Goal: Communication & Community: Ask a question

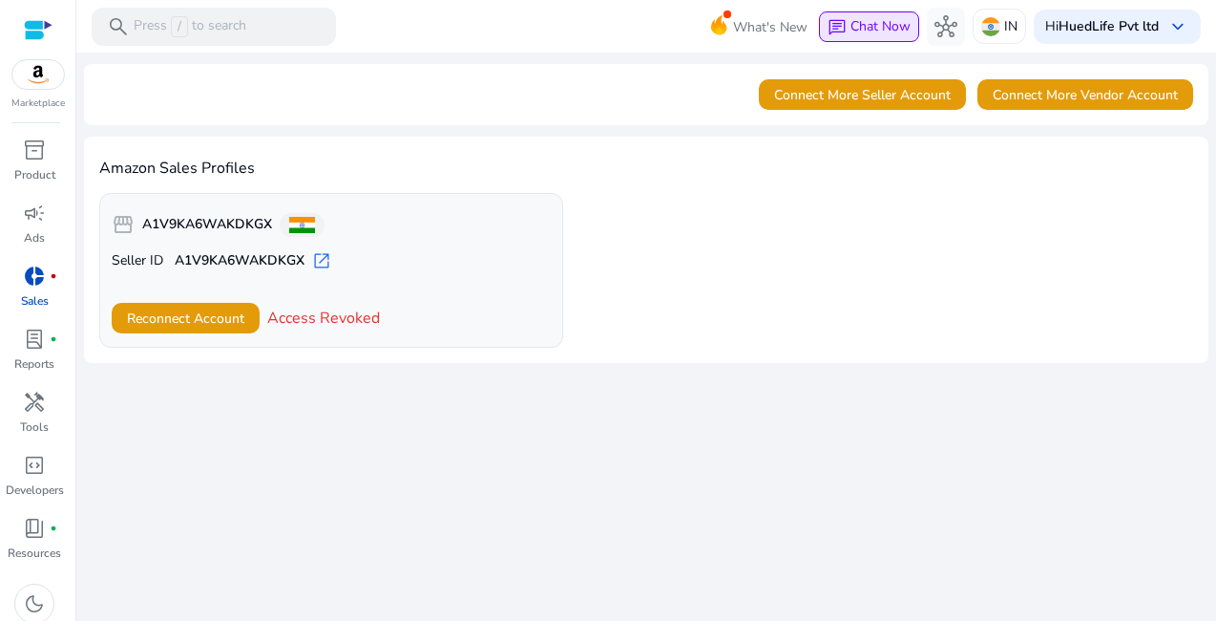
click at [892, 29] on span "Chat Now" at bounding box center [881, 26] width 60 height 18
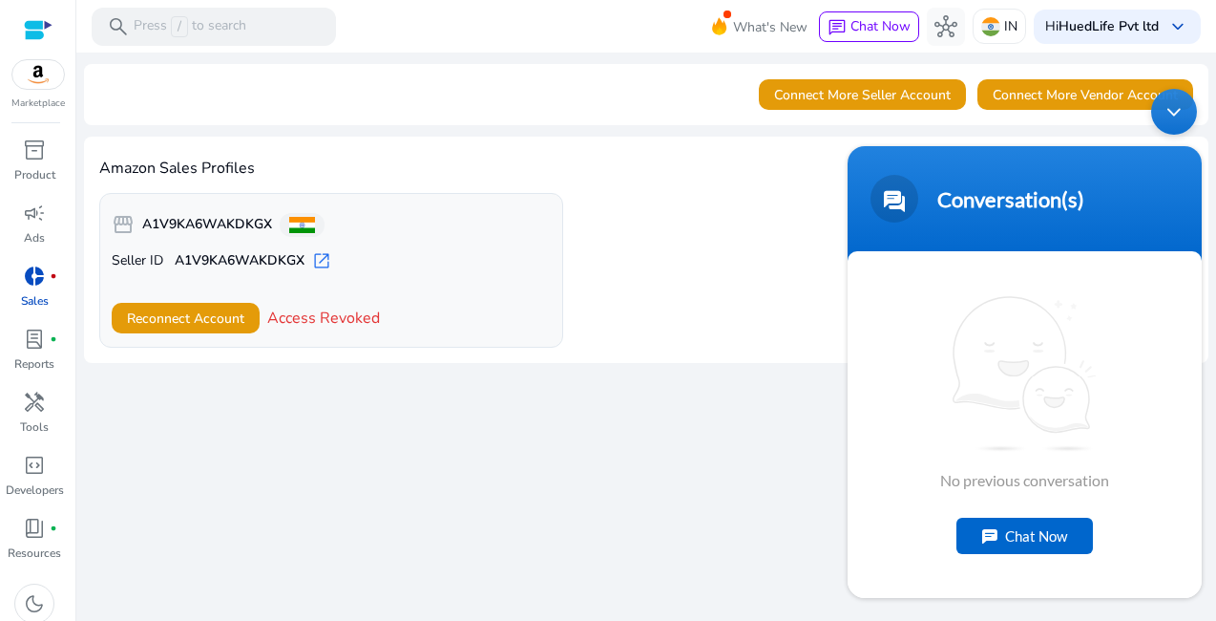
click at [1039, 558] on div "No previous conversation Chat Now" at bounding box center [1025, 423] width 354 height 347
click at [1038, 542] on div "Chat Now" at bounding box center [1025, 534] width 137 height 36
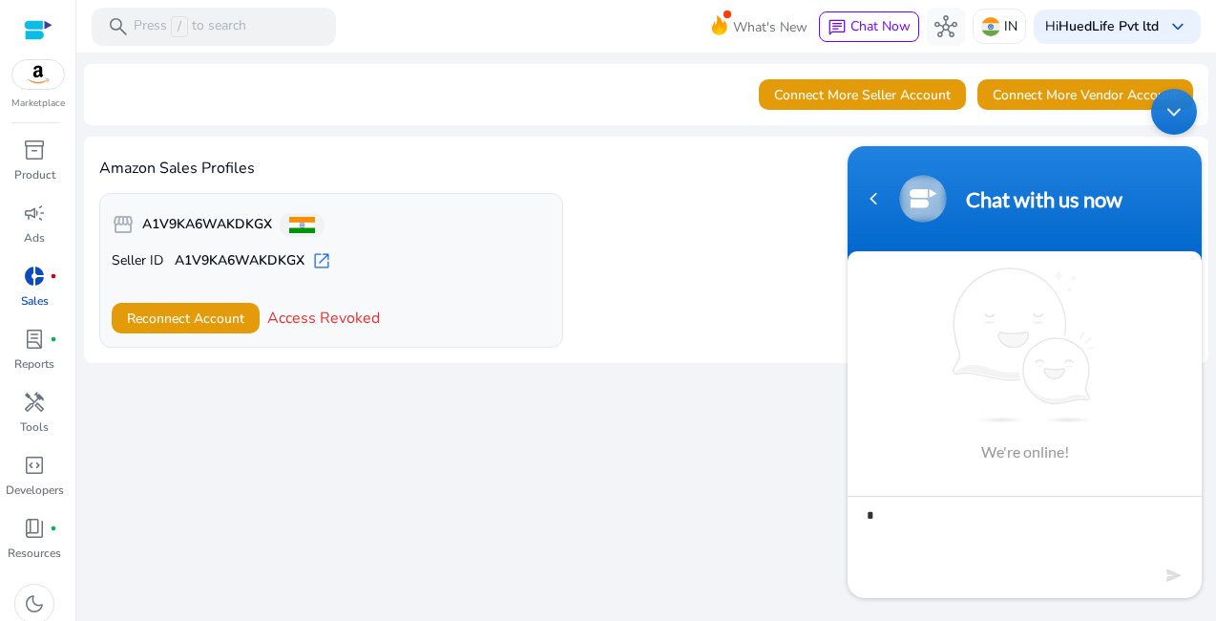
type textarea "**"
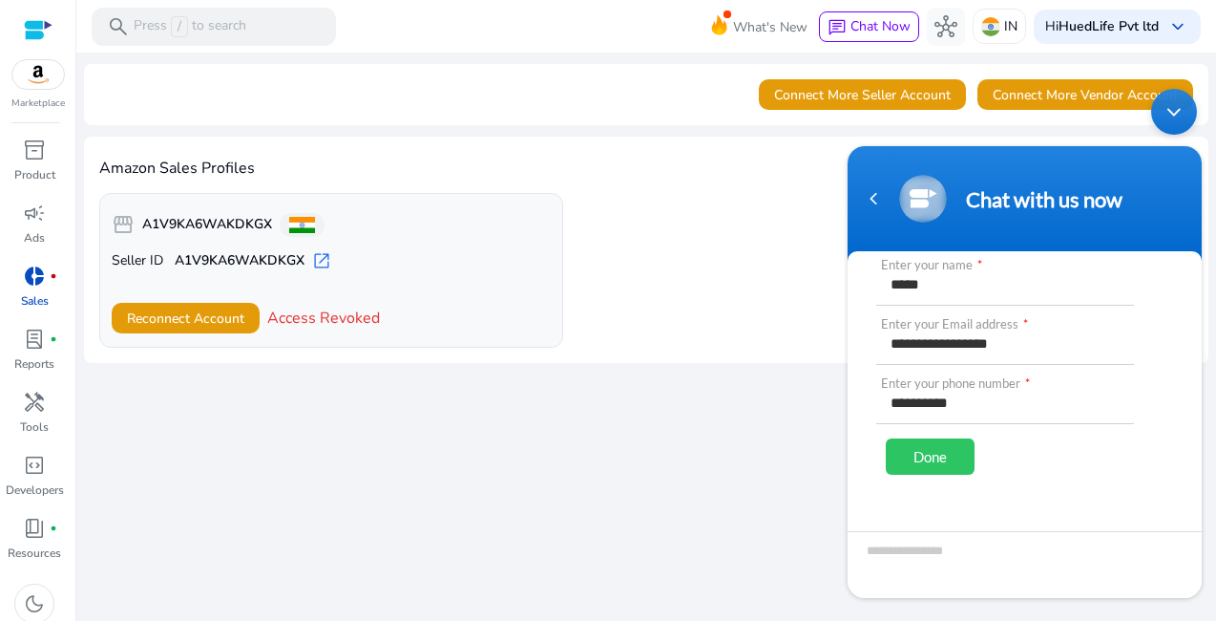
click at [942, 453] on div "Done" at bounding box center [930, 455] width 89 height 36
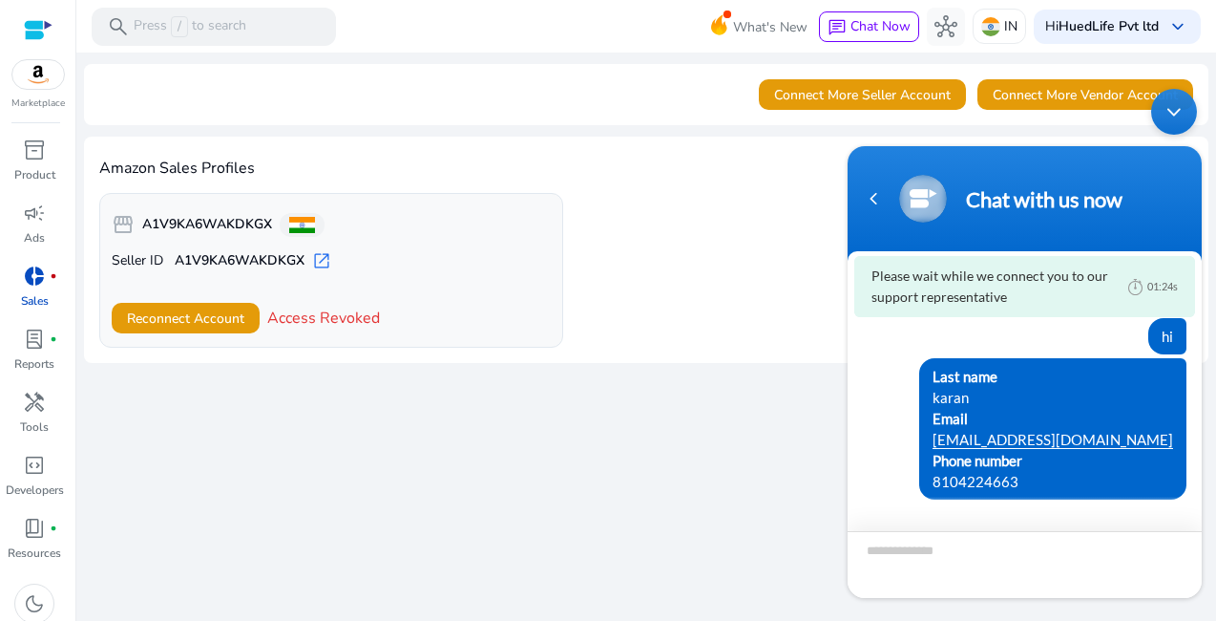
scroll to position [130, 0]
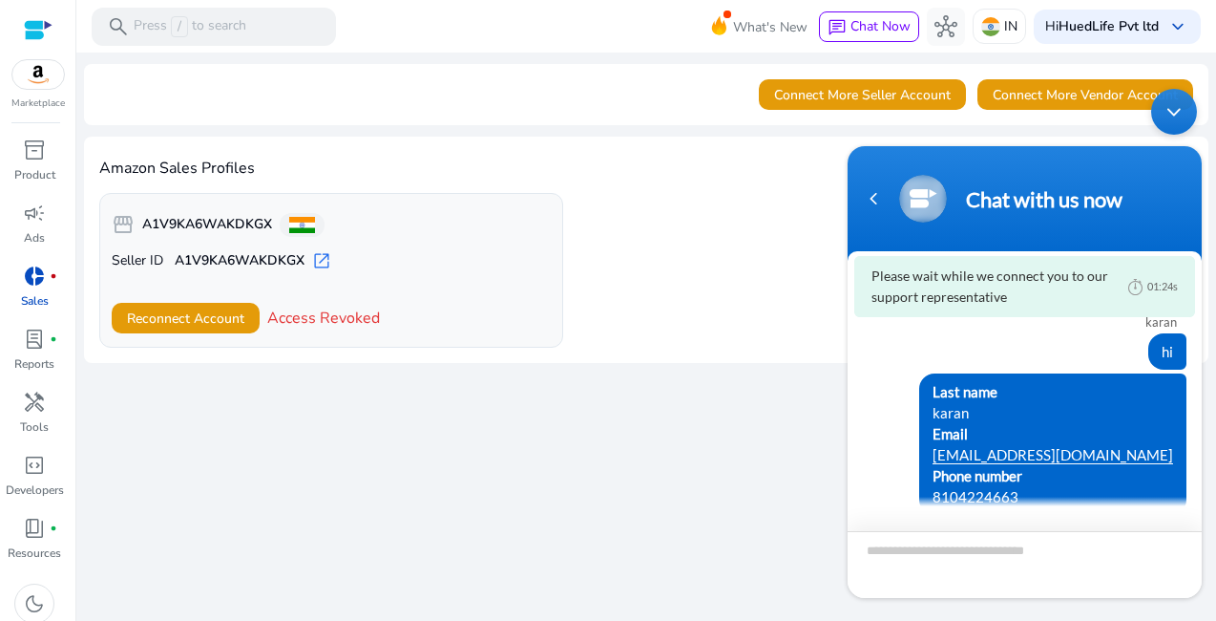
click at [928, 571] on textarea "Type your message and hit 'Enter'" at bounding box center [1025, 563] width 354 height 67
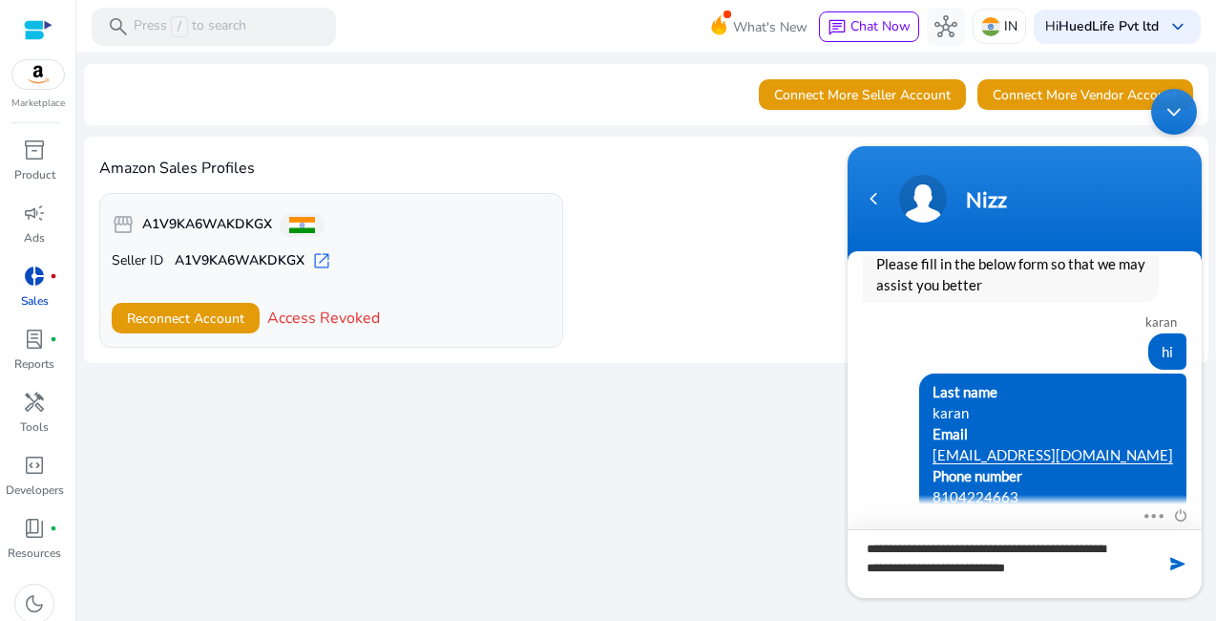
scroll to position [55, 0]
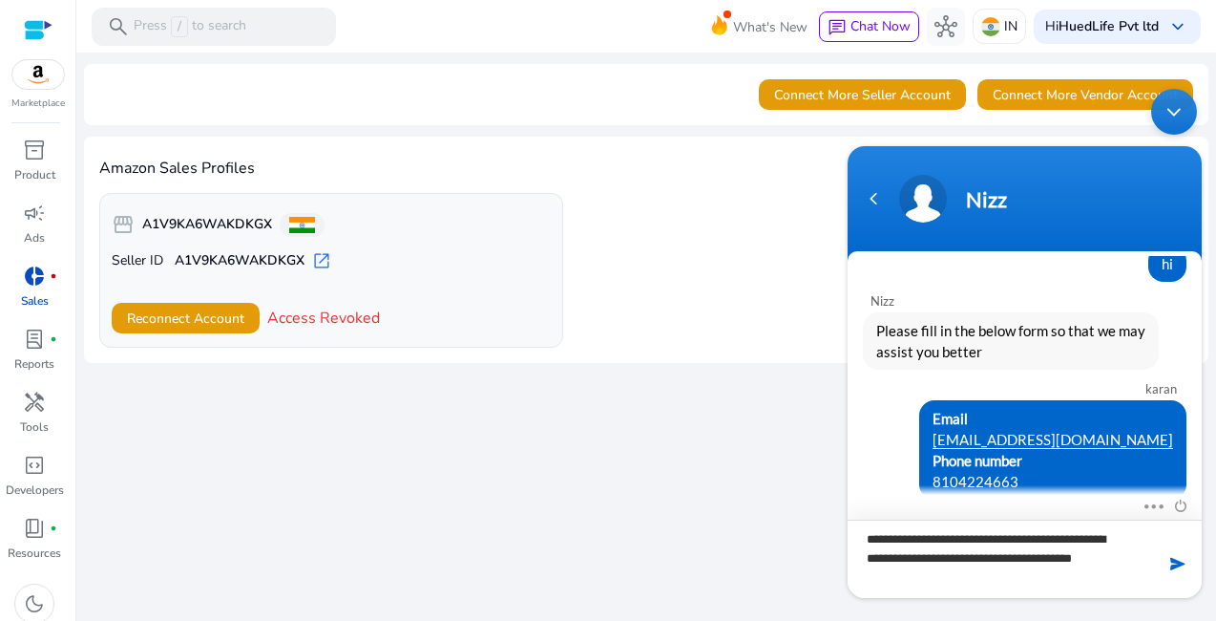
paste textarea "**********"
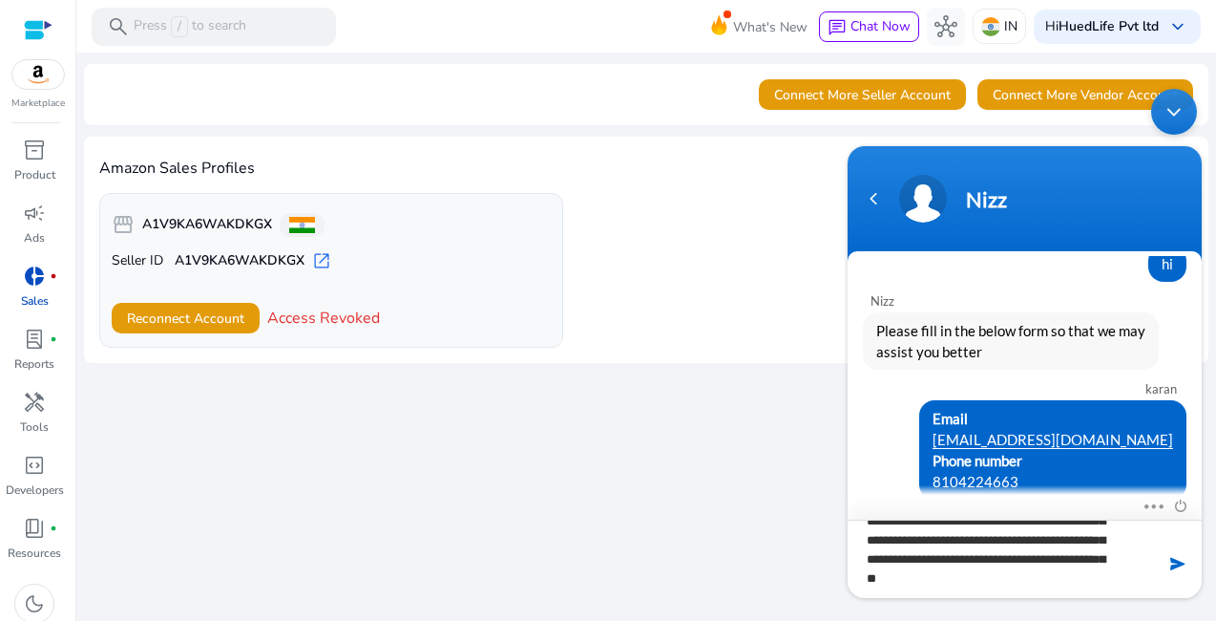
scroll to position [0, 0]
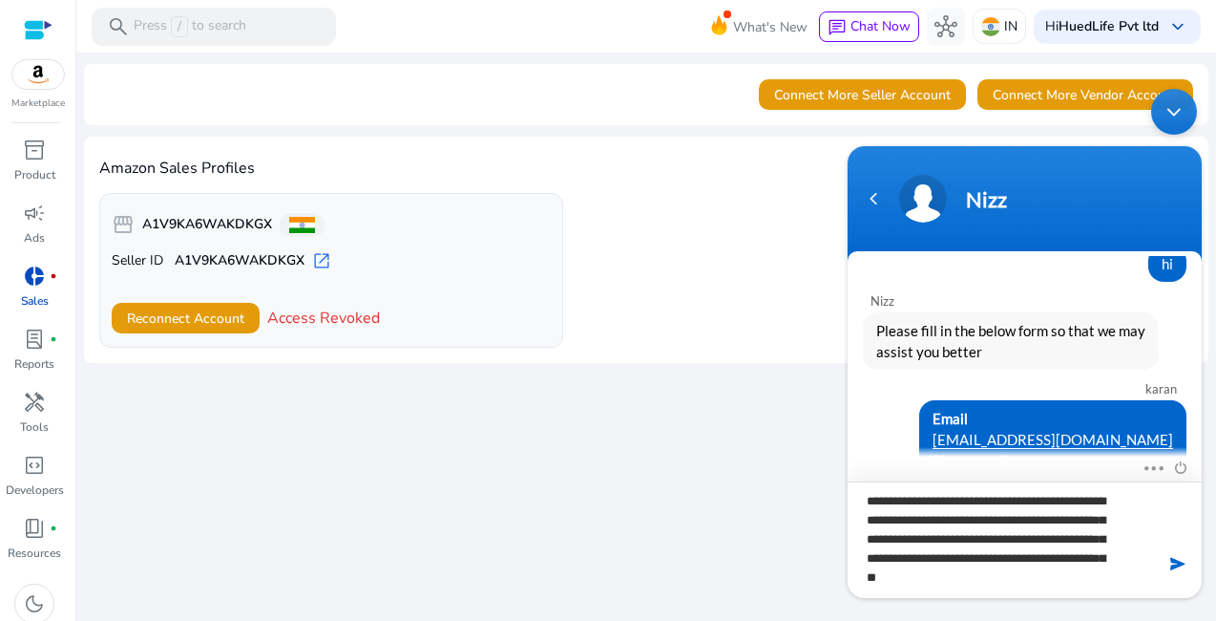
drag, startPoint x: 901, startPoint y: 535, endPoint x: 1031, endPoint y: 617, distance: 153.6
click at [1031, 606] on html "**********" at bounding box center [1024, 342] width 373 height 528
type textarea "**********"
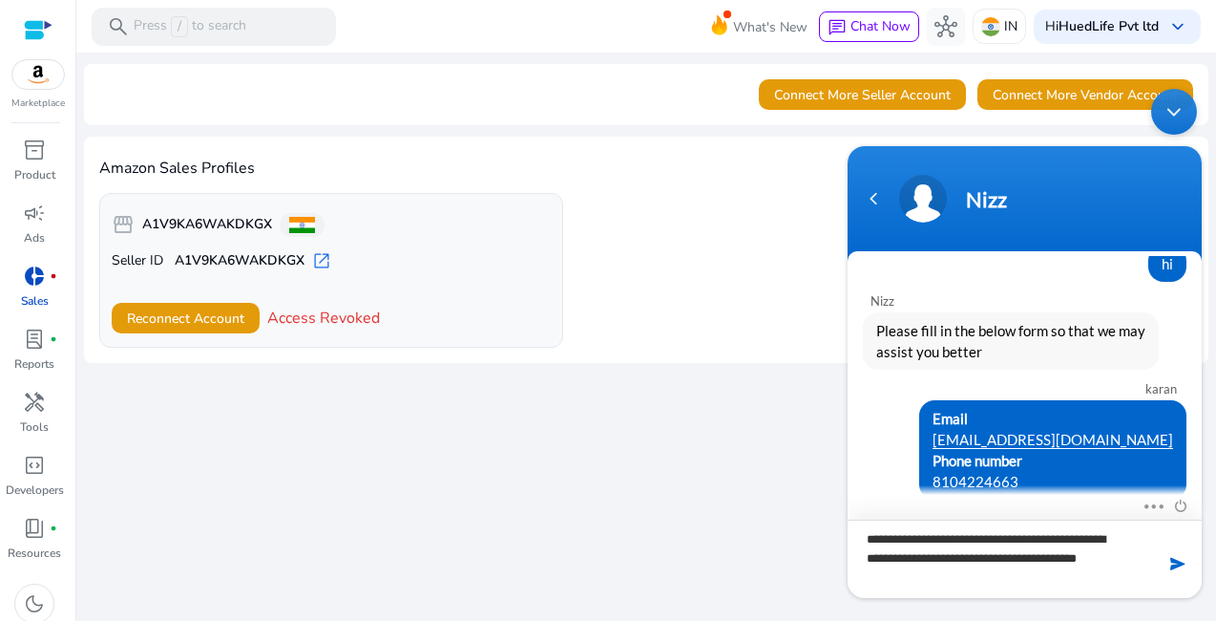
click at [958, 565] on textarea "**********" at bounding box center [1025, 557] width 354 height 78
click at [956, 572] on textarea "**********" at bounding box center [1025, 557] width 354 height 78
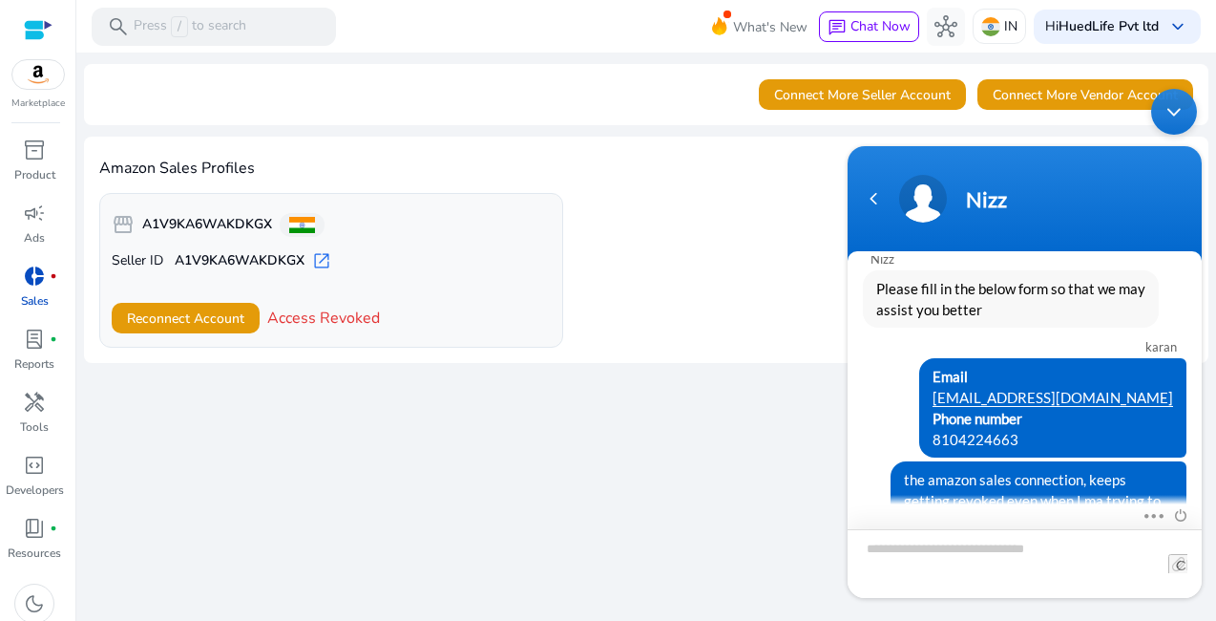
scroll to position [106, 0]
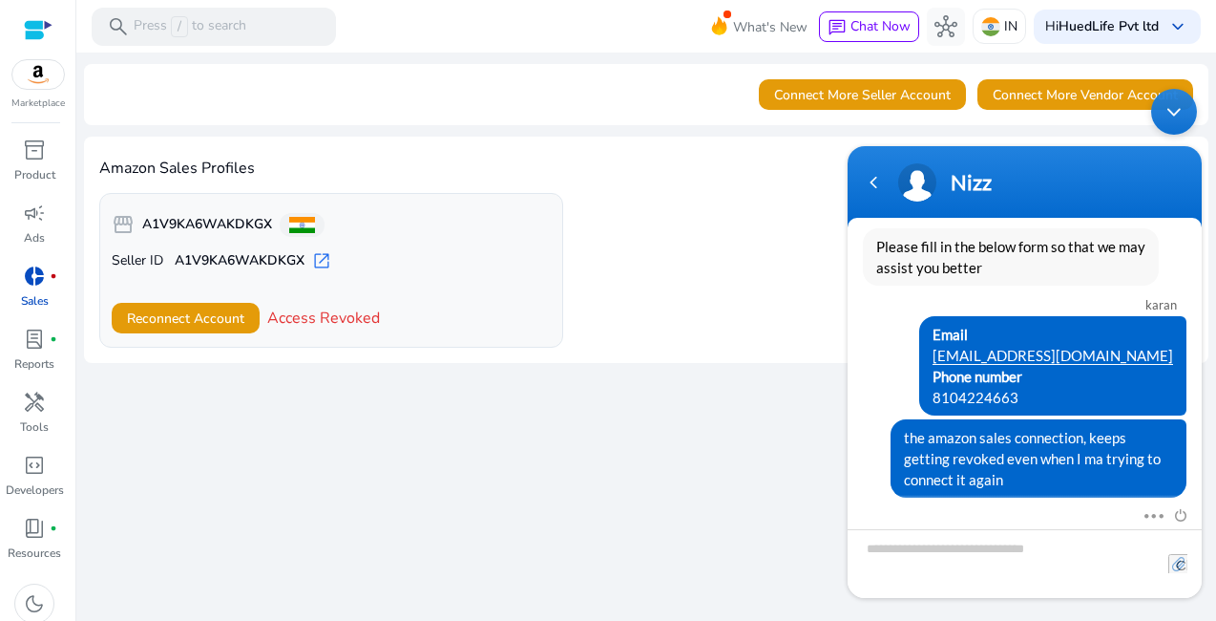
click at [1176, 559] on input "file" at bounding box center [1178, 562] width 19 height 19
type input "**********"
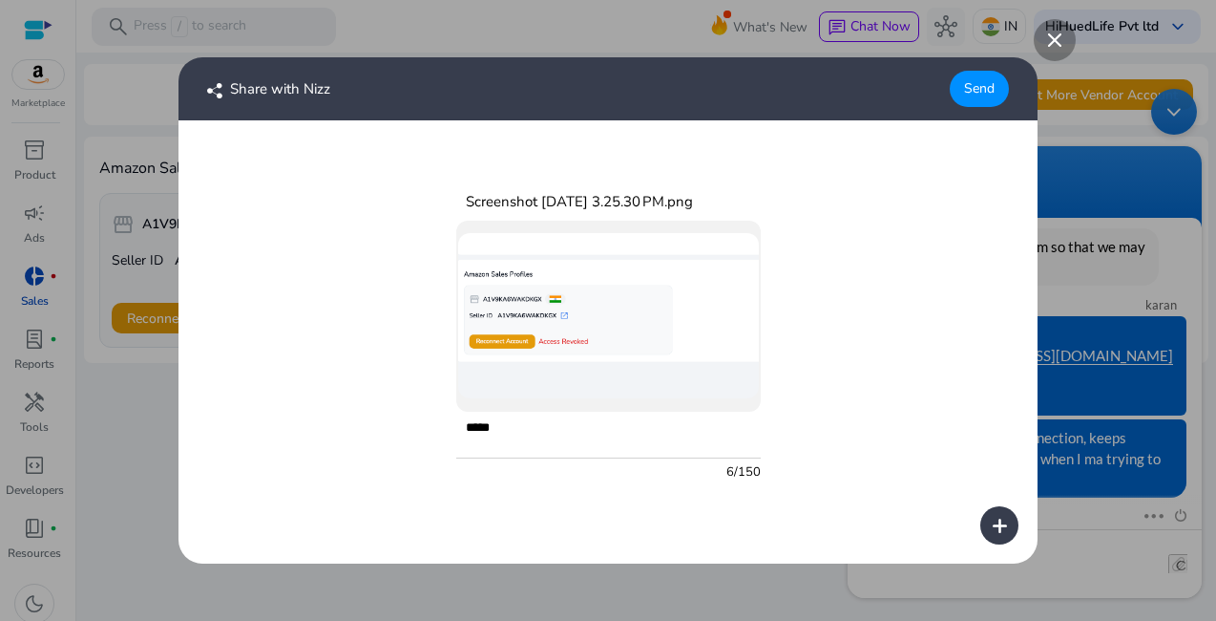
scroll to position [172, 0]
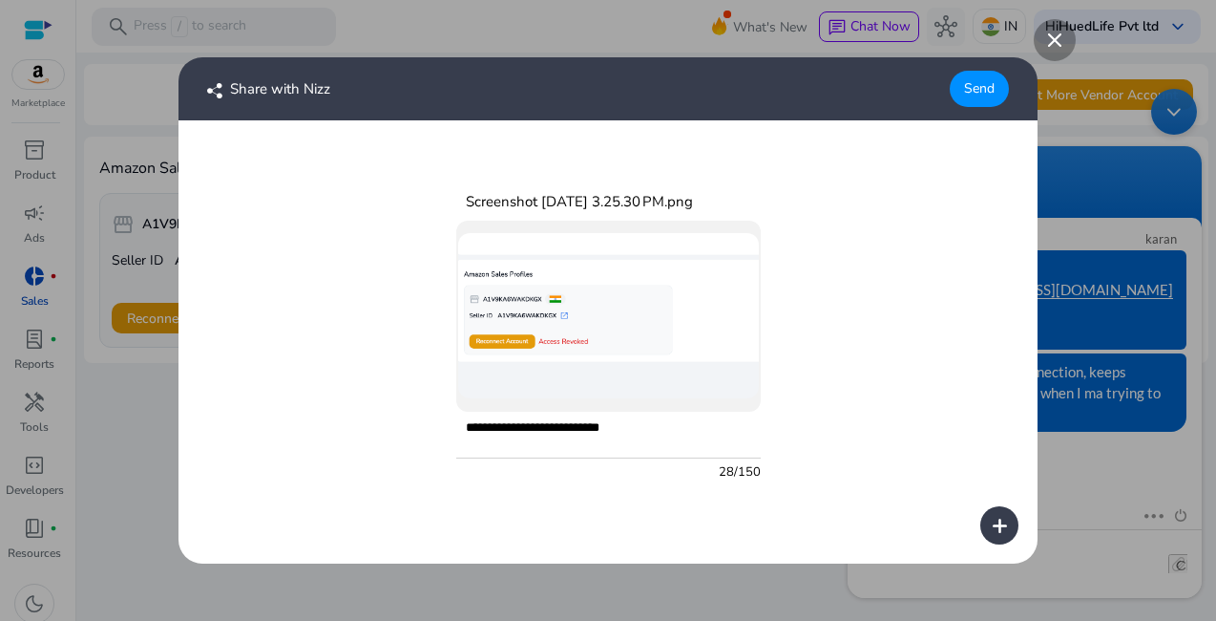
click at [655, 438] on textarea "**********" at bounding box center [608, 439] width 305 height 37
click at [650, 432] on textarea "**********" at bounding box center [608, 439] width 305 height 37
click at [647, 432] on textarea "**********" at bounding box center [608, 439] width 305 height 37
type textarea "**********"
click at [990, 83] on div "Send" at bounding box center [979, 89] width 59 height 36
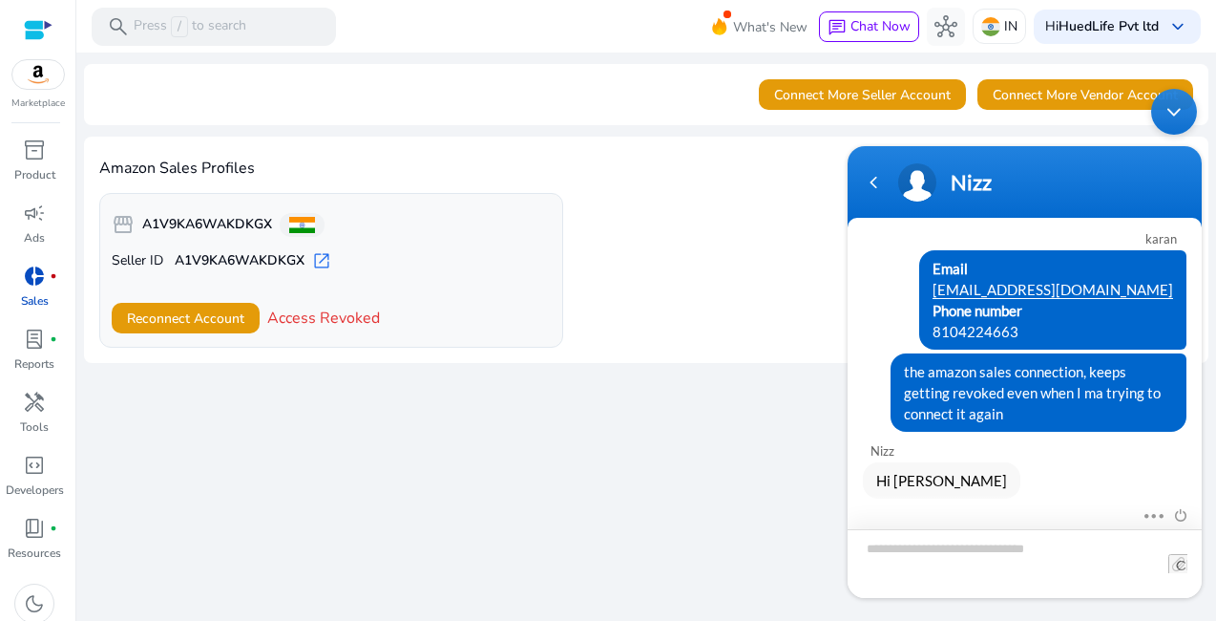
click at [929, 548] on textarea "Type your message and hit 'Enter'" at bounding box center [1025, 562] width 354 height 69
type textarea "**"
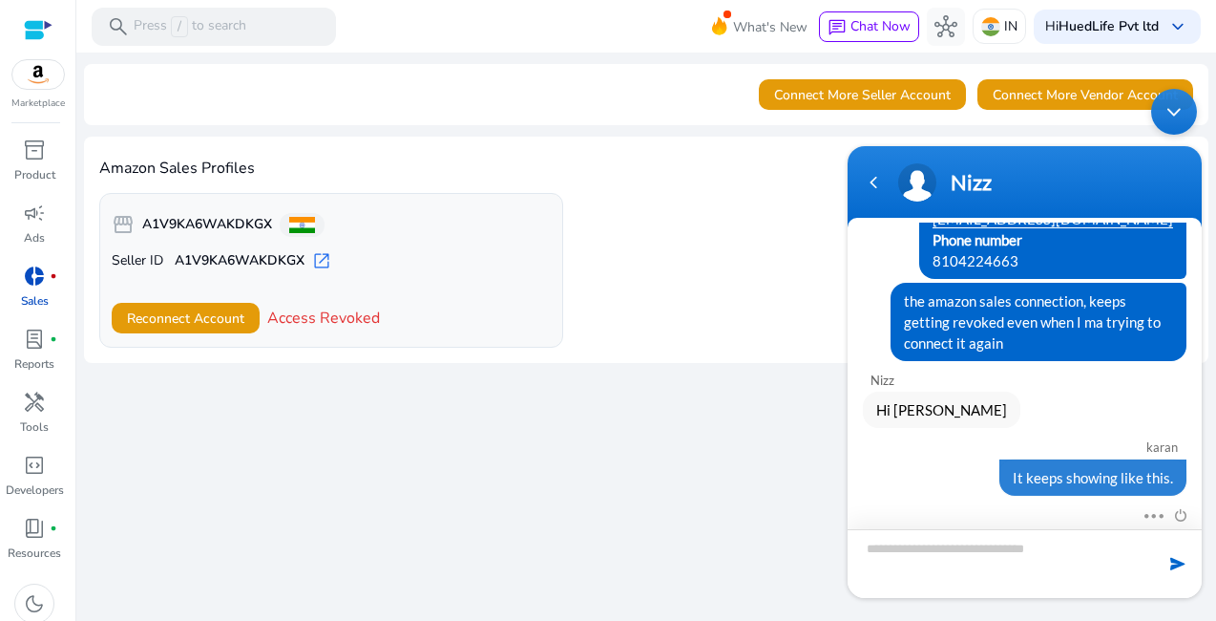
scroll to position [320, 0]
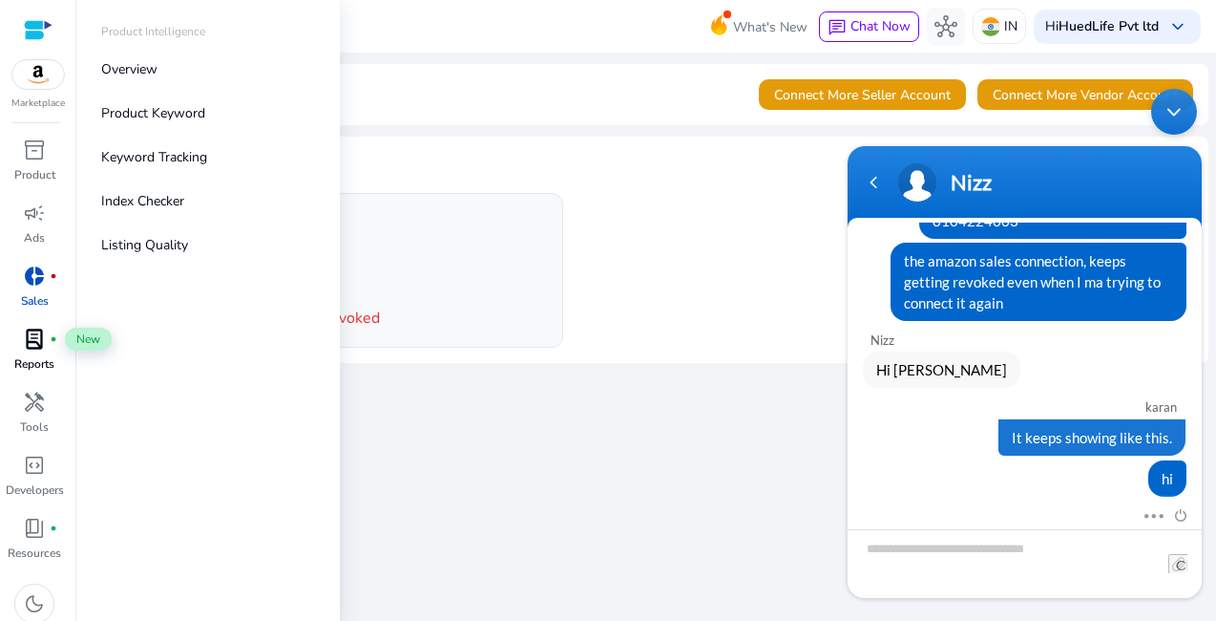
click at [34, 332] on span "lab_profile" at bounding box center [34, 338] width 23 height 23
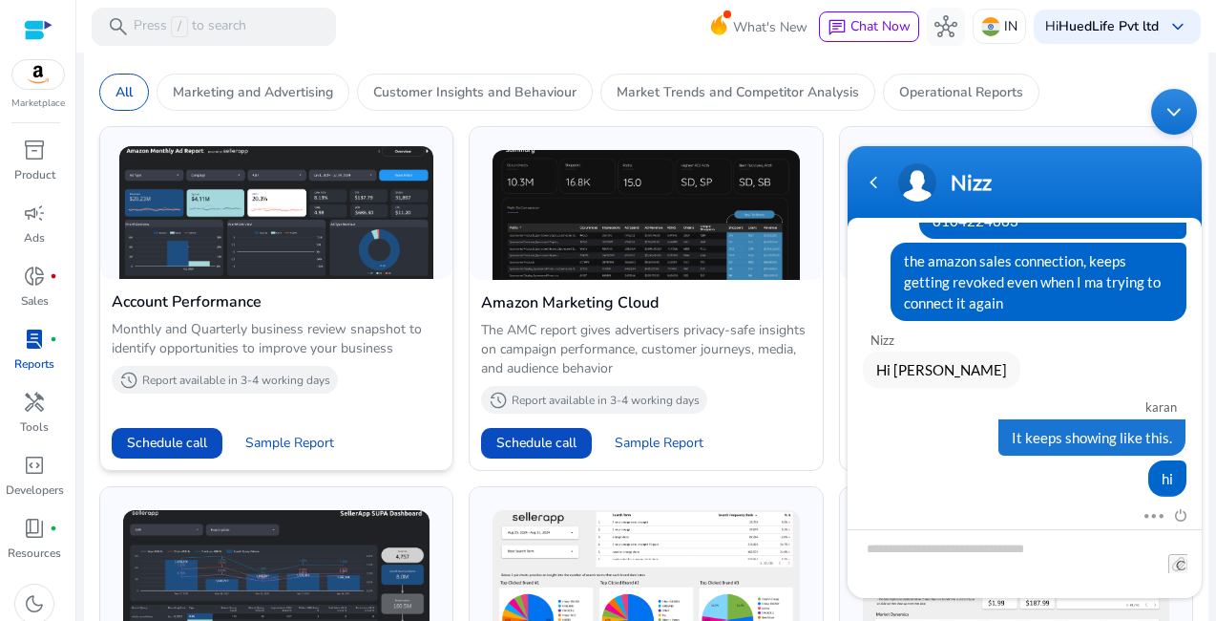
scroll to position [757, 0]
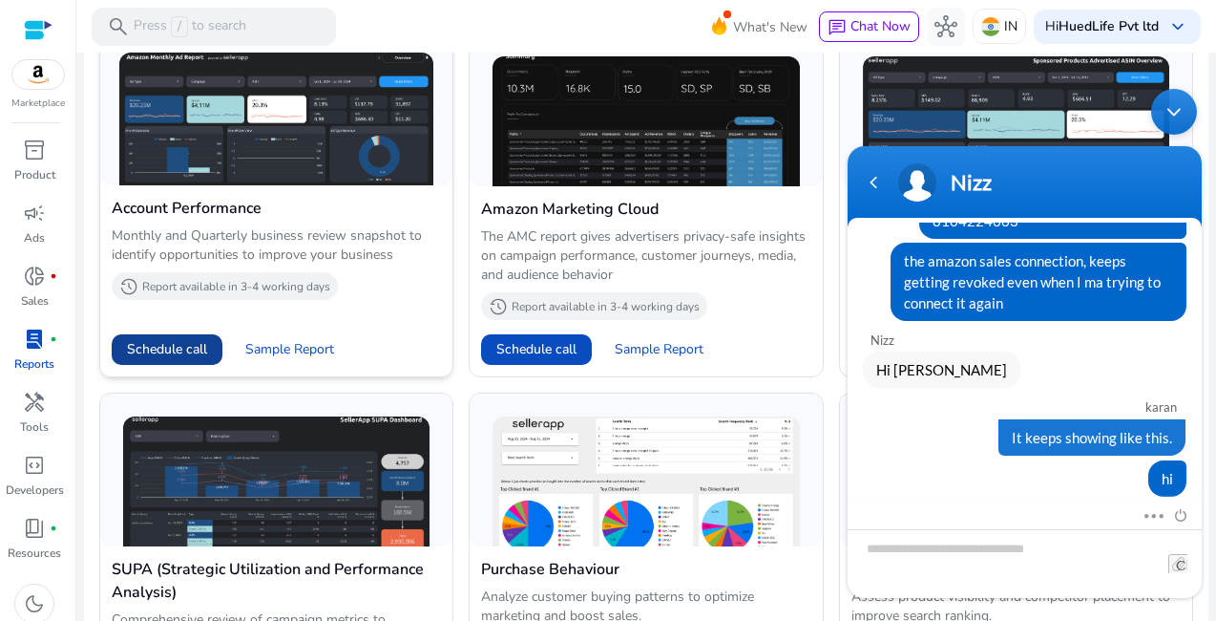
click at [176, 347] on span "Schedule call" at bounding box center [167, 349] width 80 height 20
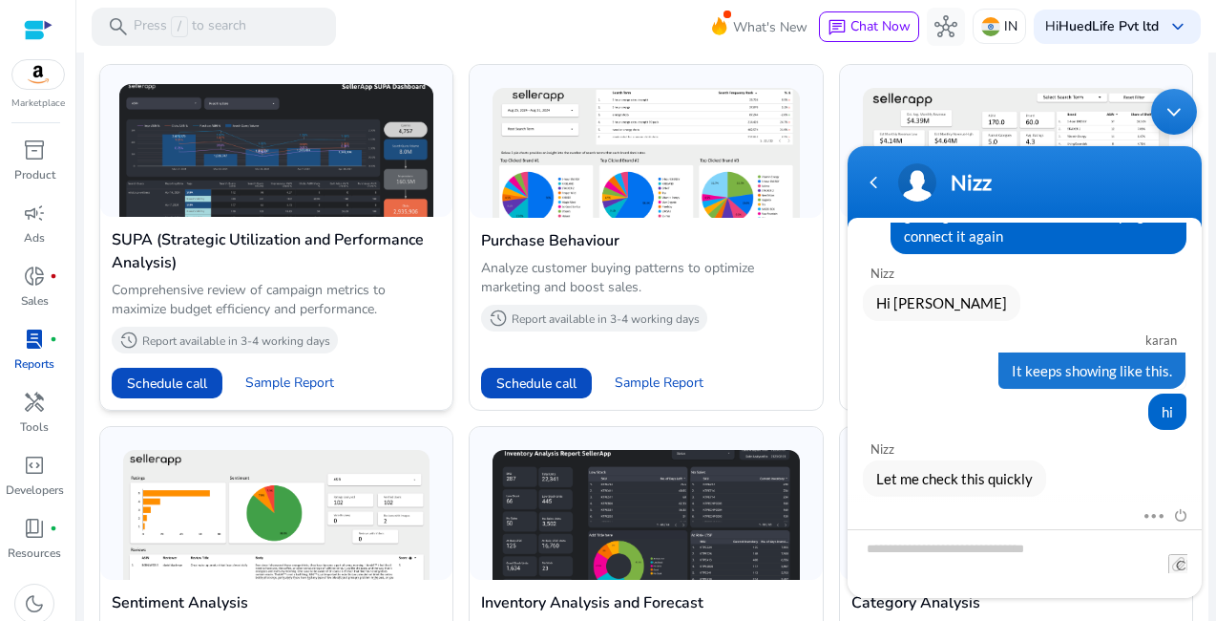
scroll to position [1232, 0]
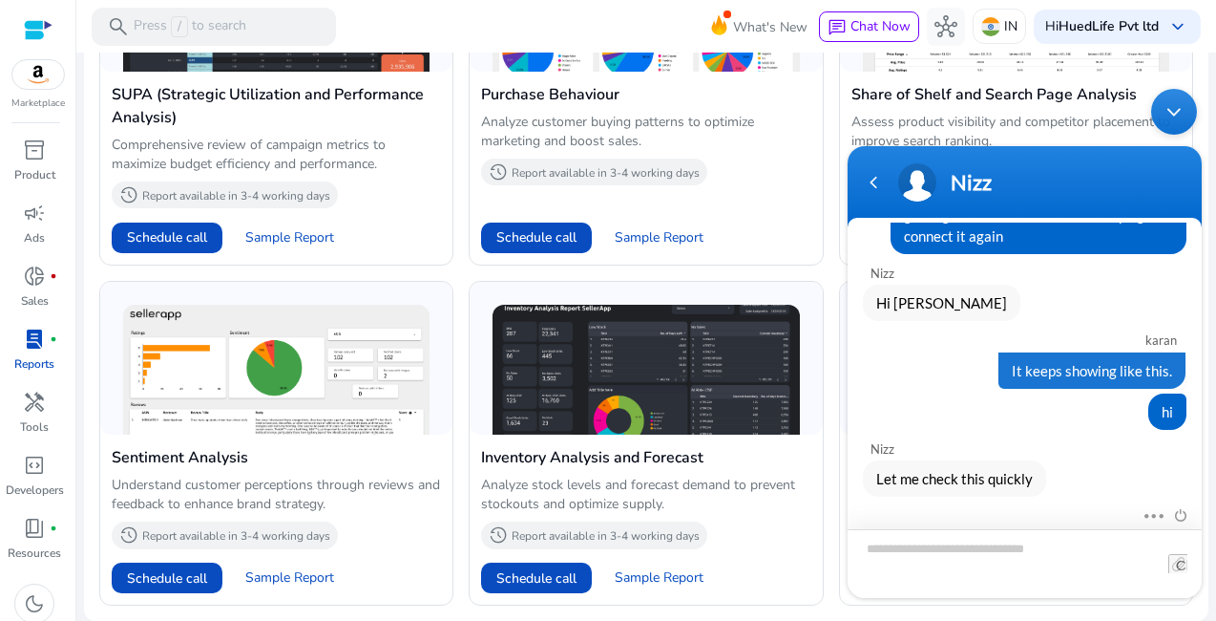
click at [964, 541] on textarea "Type your message and hit 'Enter'" at bounding box center [1025, 562] width 354 height 69
type textarea "***"
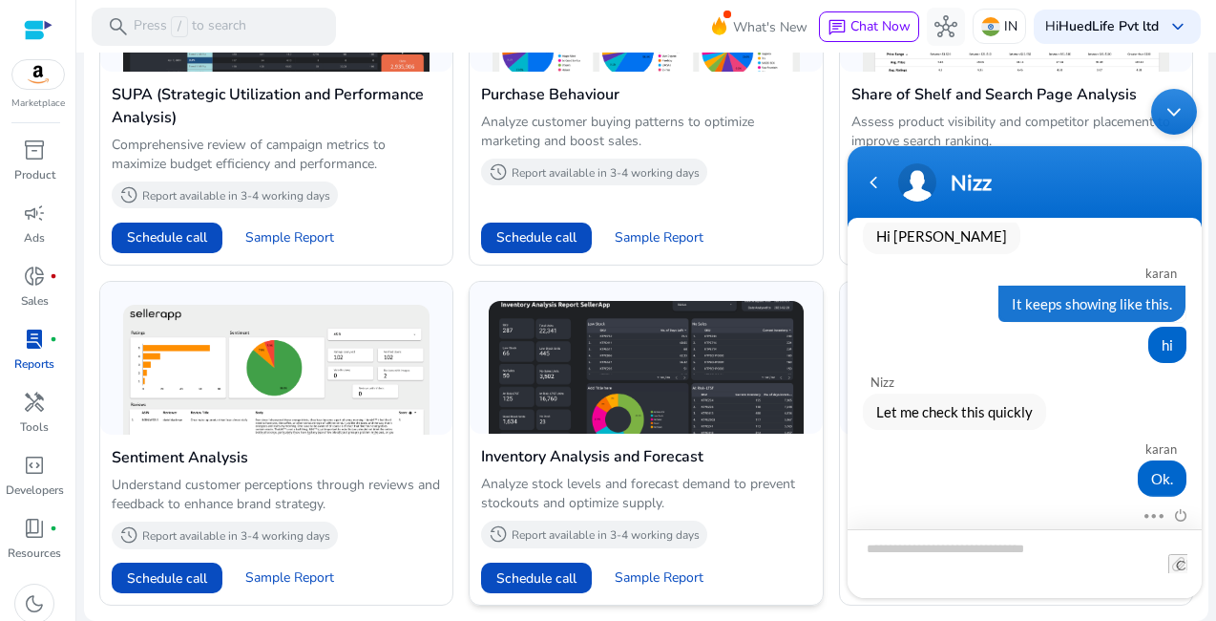
scroll to position [1232, 0]
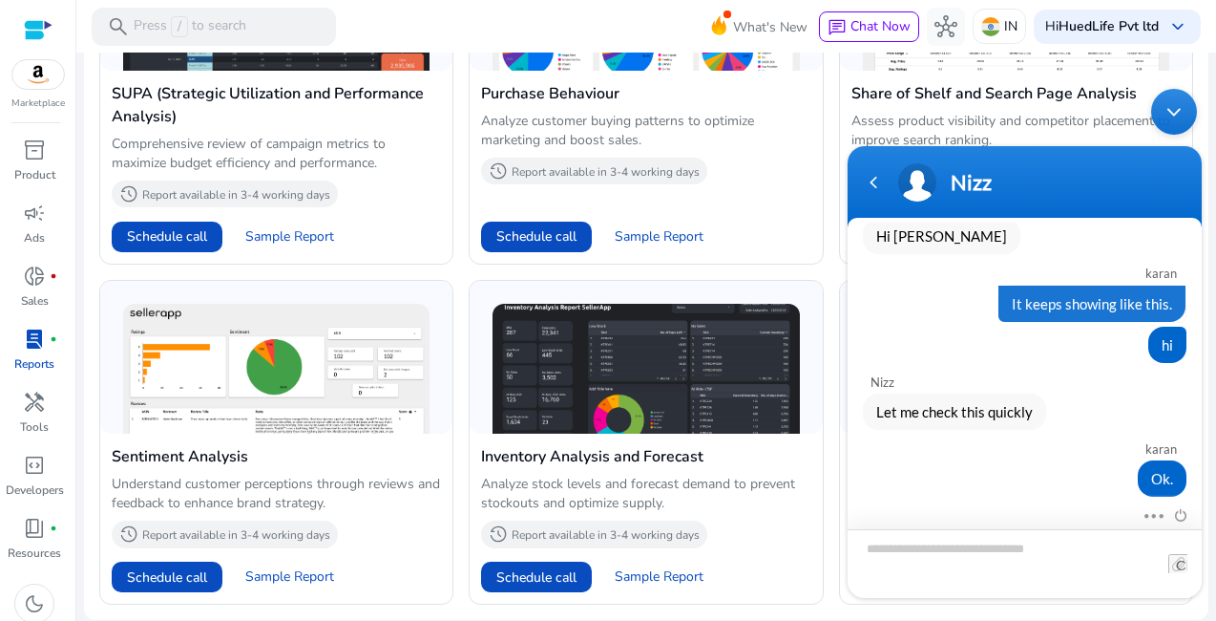
click at [901, 544] on textarea "Type your message and hit 'Enter'" at bounding box center [1025, 562] width 354 height 69
type textarea "**********"
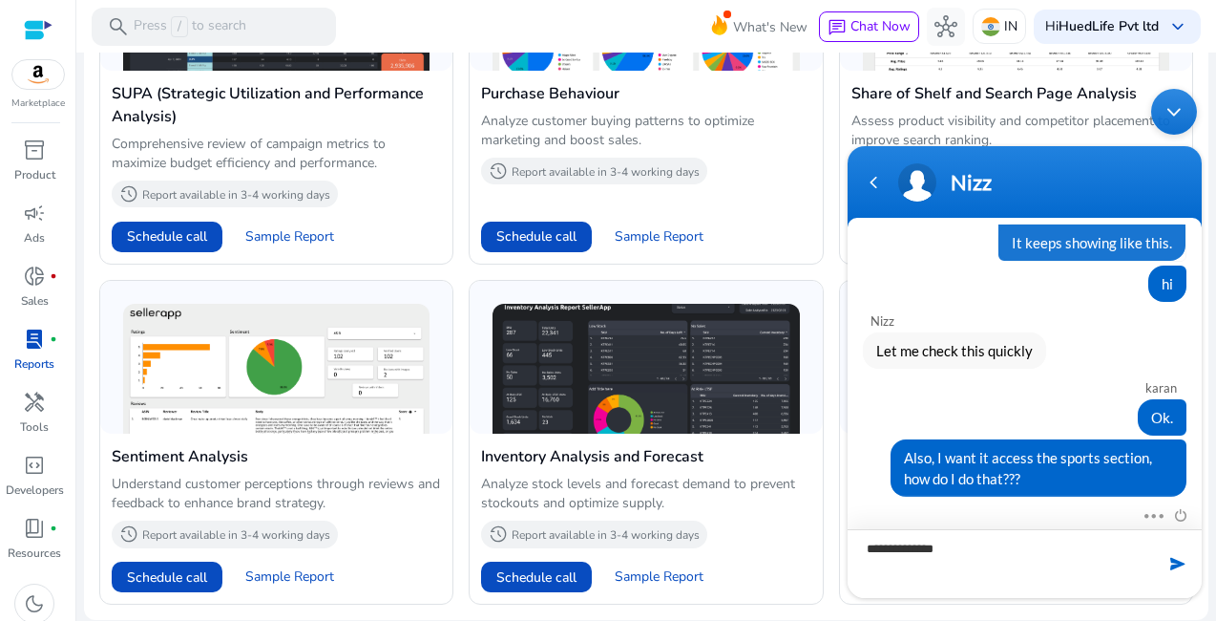
type textarea "**********"
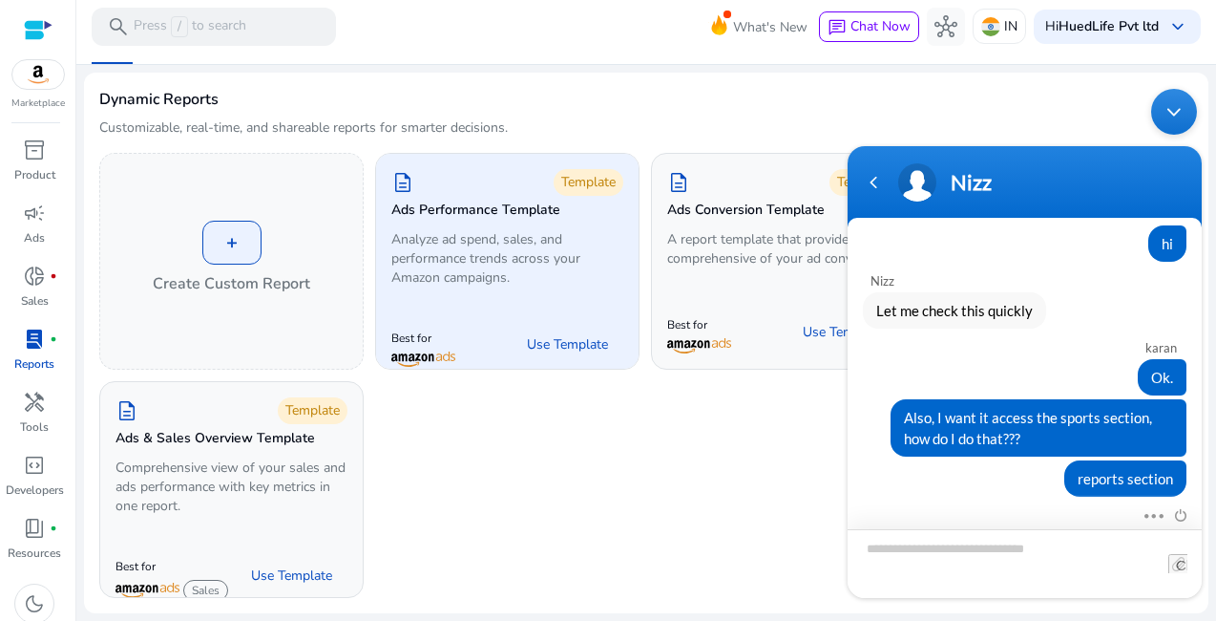
scroll to position [124, 0]
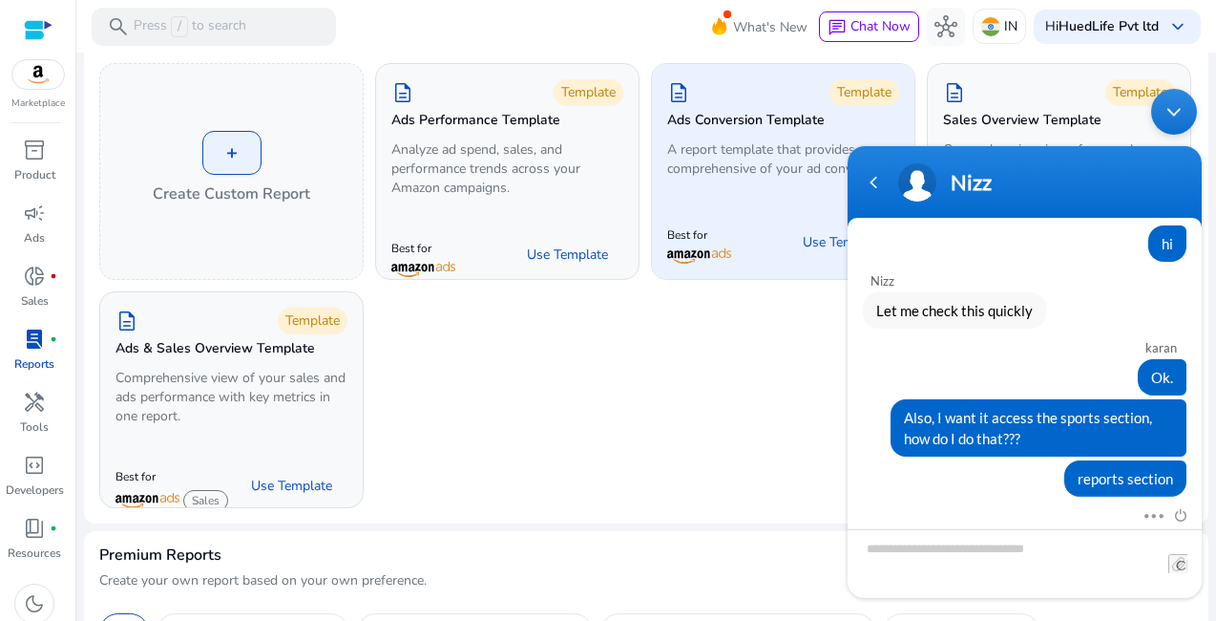
click at [709, 179] on p "A report template that provides a comprehensive of your ad conversions." at bounding box center [783, 159] width 232 height 38
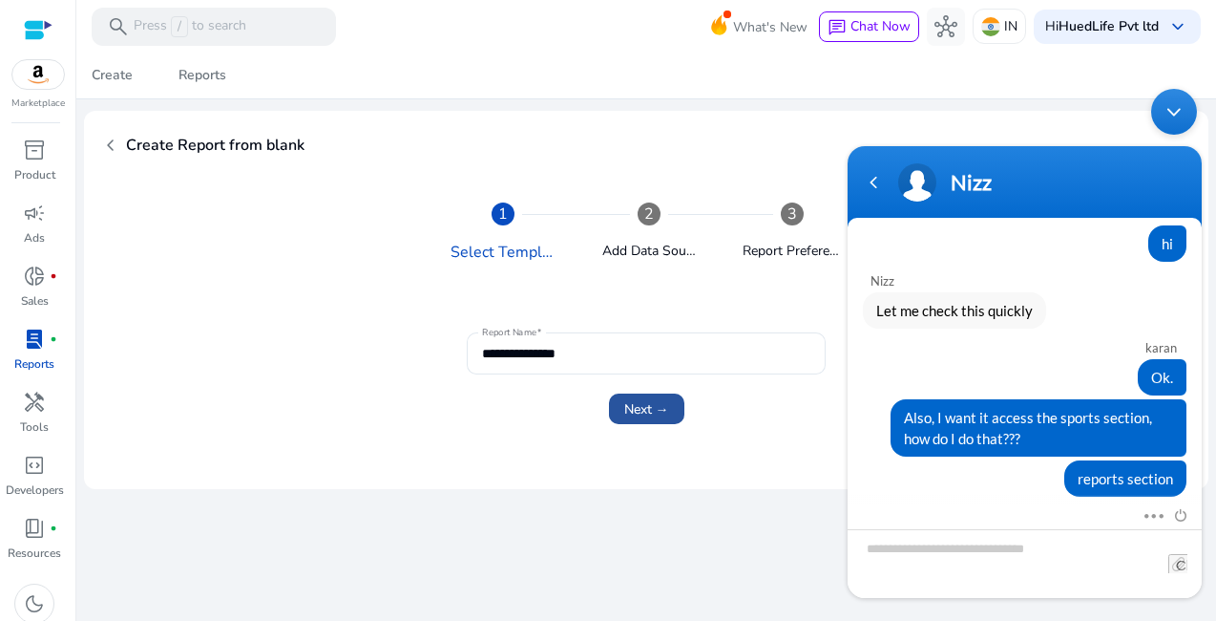
click at [661, 412] on span "Next →" at bounding box center [646, 409] width 45 height 20
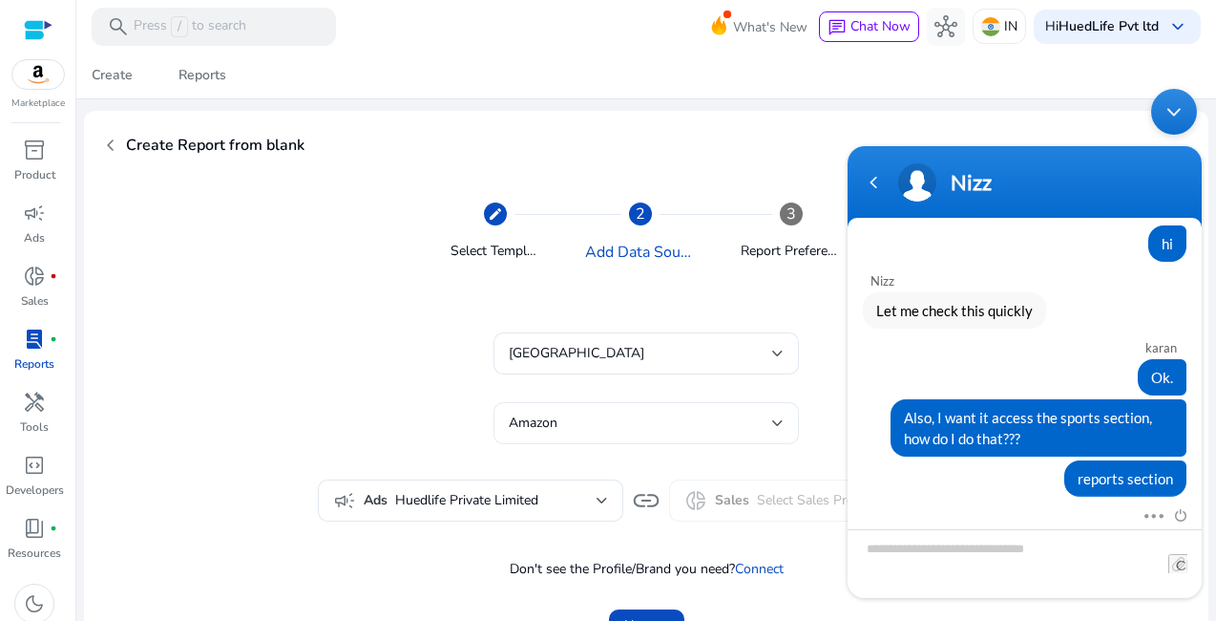
scroll to position [74, 0]
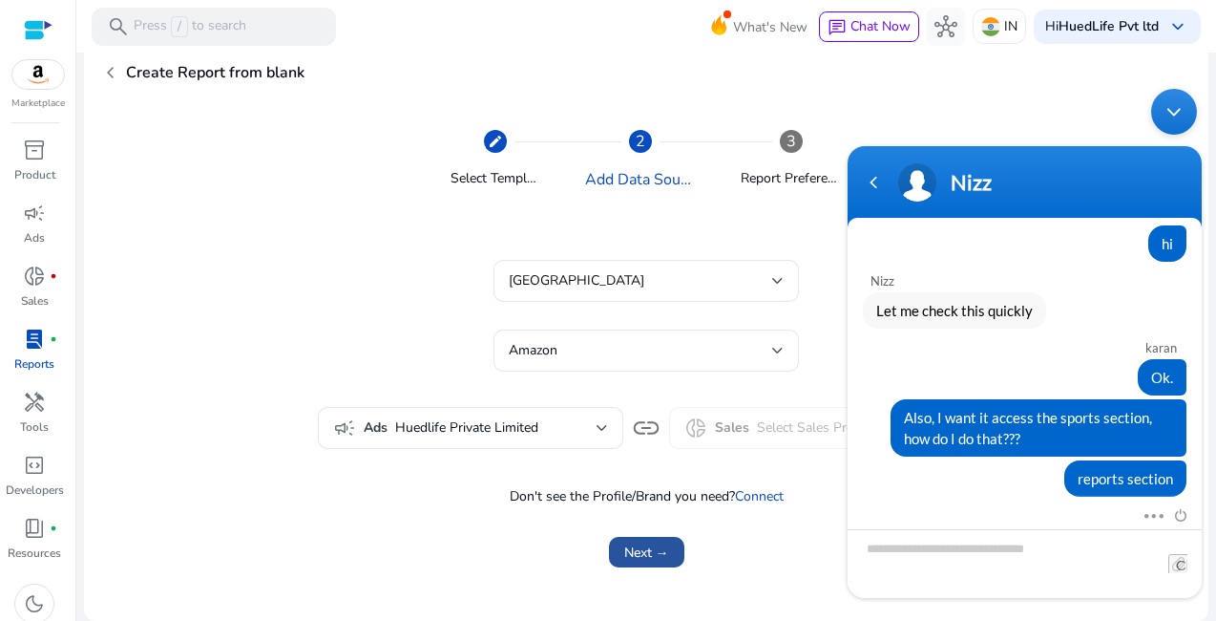
click at [651, 544] on span "Next →" at bounding box center [646, 552] width 45 height 20
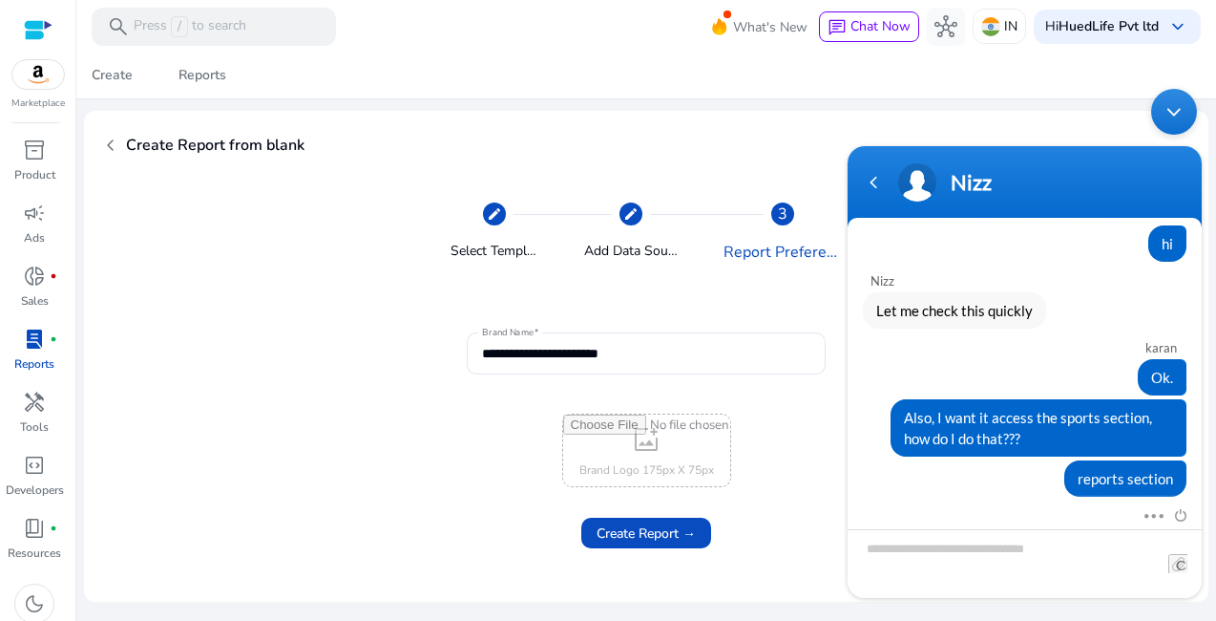
scroll to position [0, 0]
click at [653, 519] on span at bounding box center [646, 533] width 130 height 46
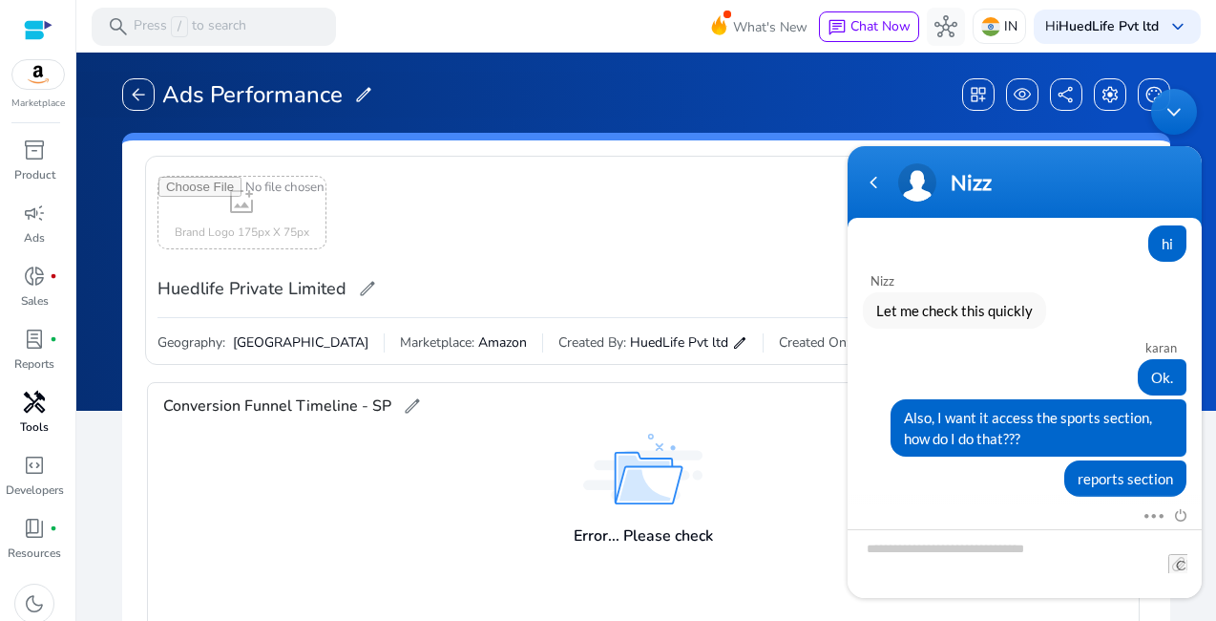
click at [38, 395] on span "handyman" at bounding box center [34, 401] width 23 height 23
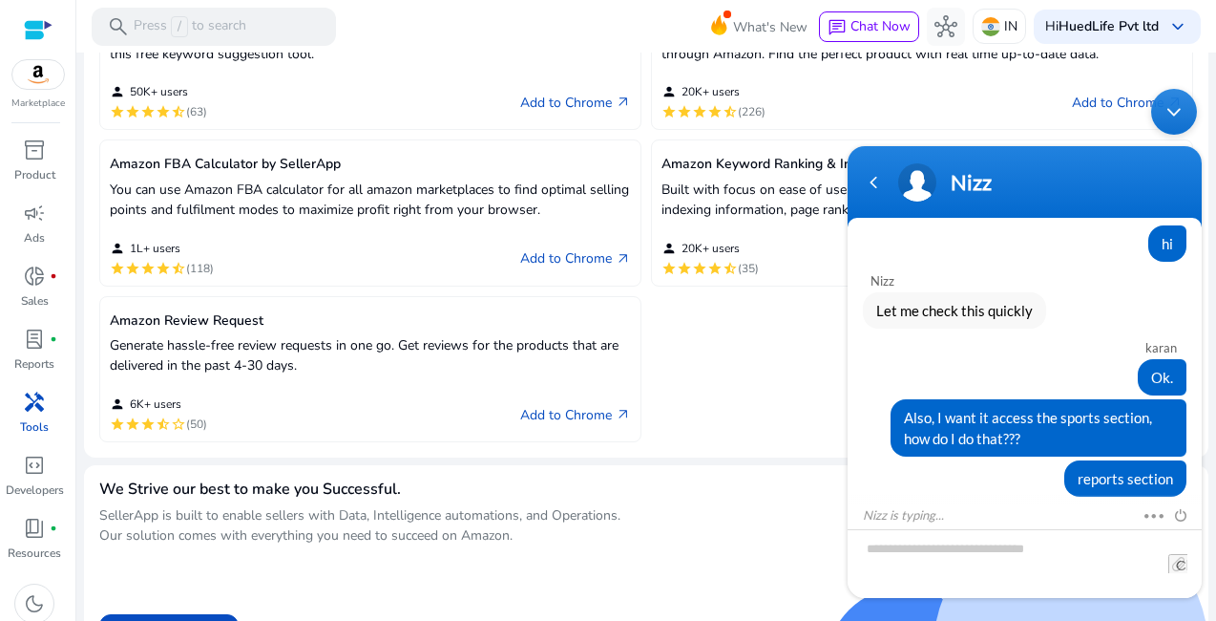
scroll to position [995, 0]
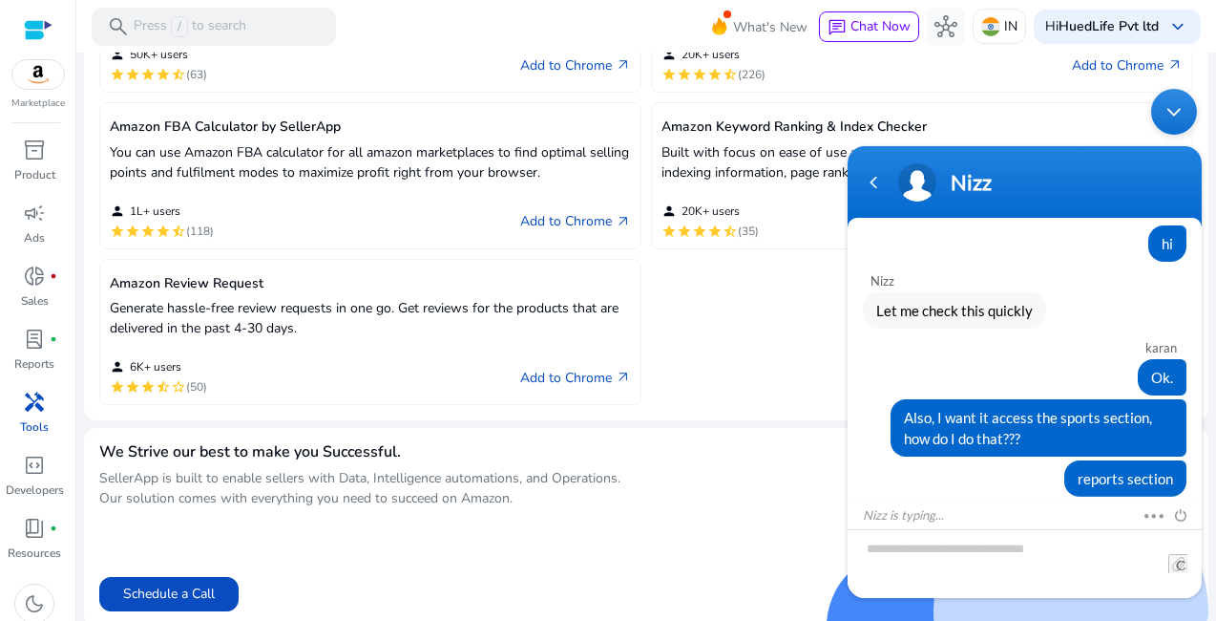
click at [801, 332] on div "Amazon Keyword Research Tool Tailor make your listing for the sole purpose of b…" at bounding box center [646, 160] width 1094 height 490
click at [776, 143] on p "Built with focus on ease of use and effectivity. Save your time, benefit from t…" at bounding box center [922, 162] width 521 height 40
click at [754, 231] on span "(35)" at bounding box center [748, 230] width 21 height 15
drag, startPoint x: 1159, startPoint y: 108, endPoint x: 1974, endPoint y: 277, distance: 832.6
click at [1159, 108] on div "Minimize live chat window" at bounding box center [1174, 111] width 46 height 46
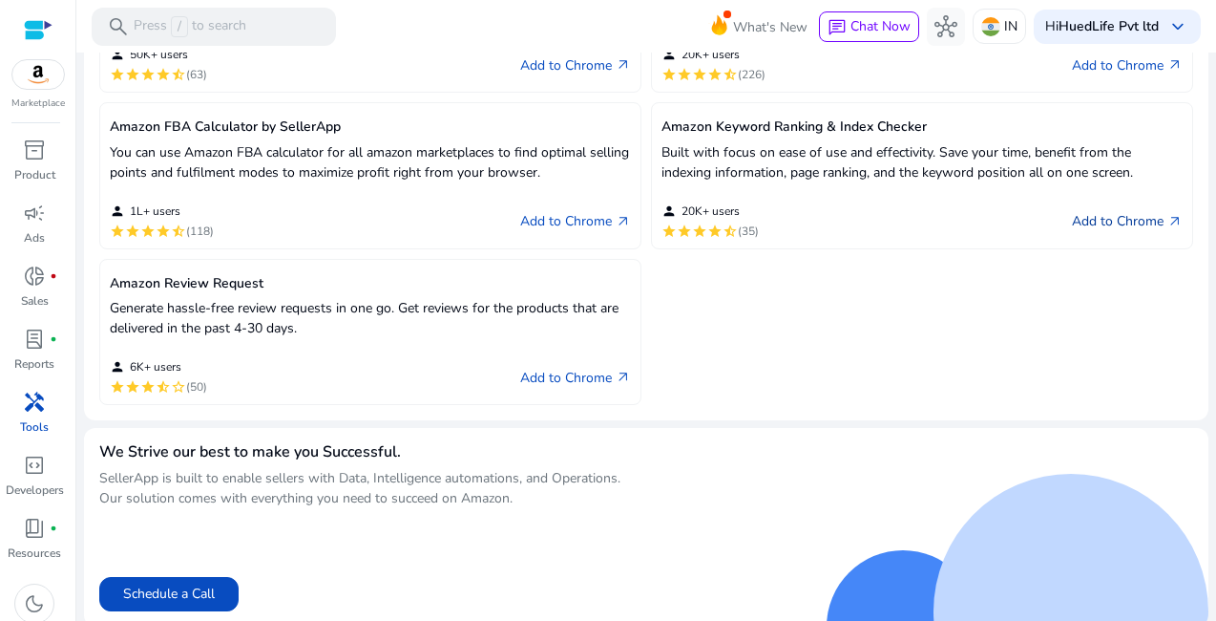
click at [1128, 218] on link "Add to Chrome arrow_outward" at bounding box center [1127, 221] width 111 height 23
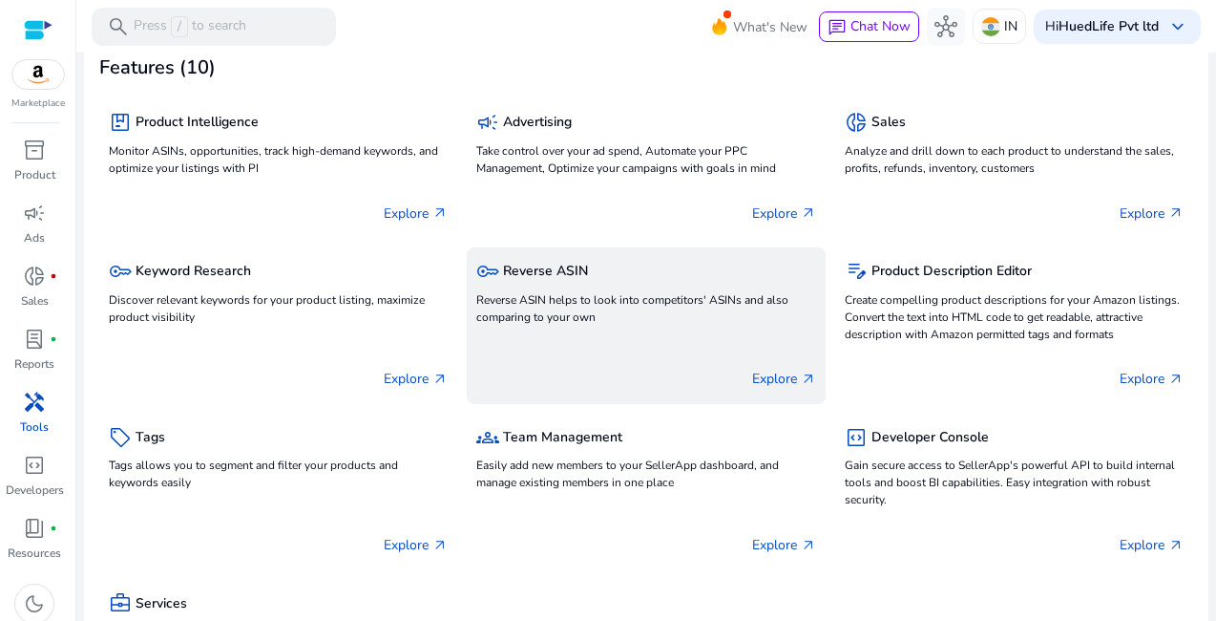
scroll to position [25, 0]
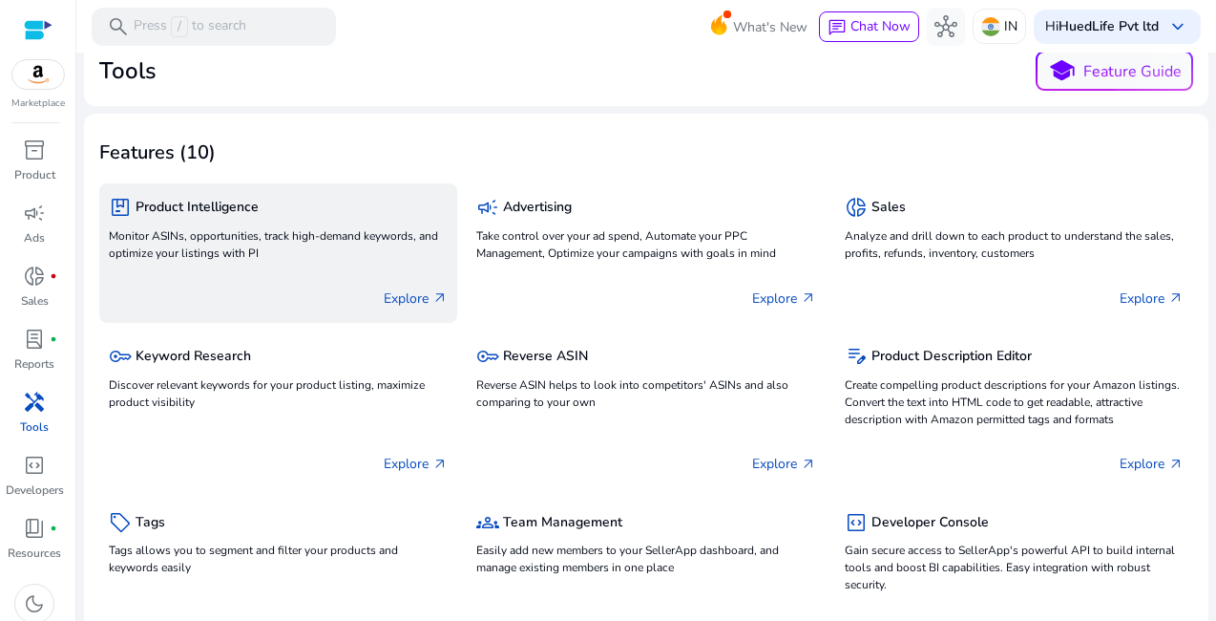
click at [414, 300] on p "Explore arrow_outward" at bounding box center [416, 298] width 64 height 20
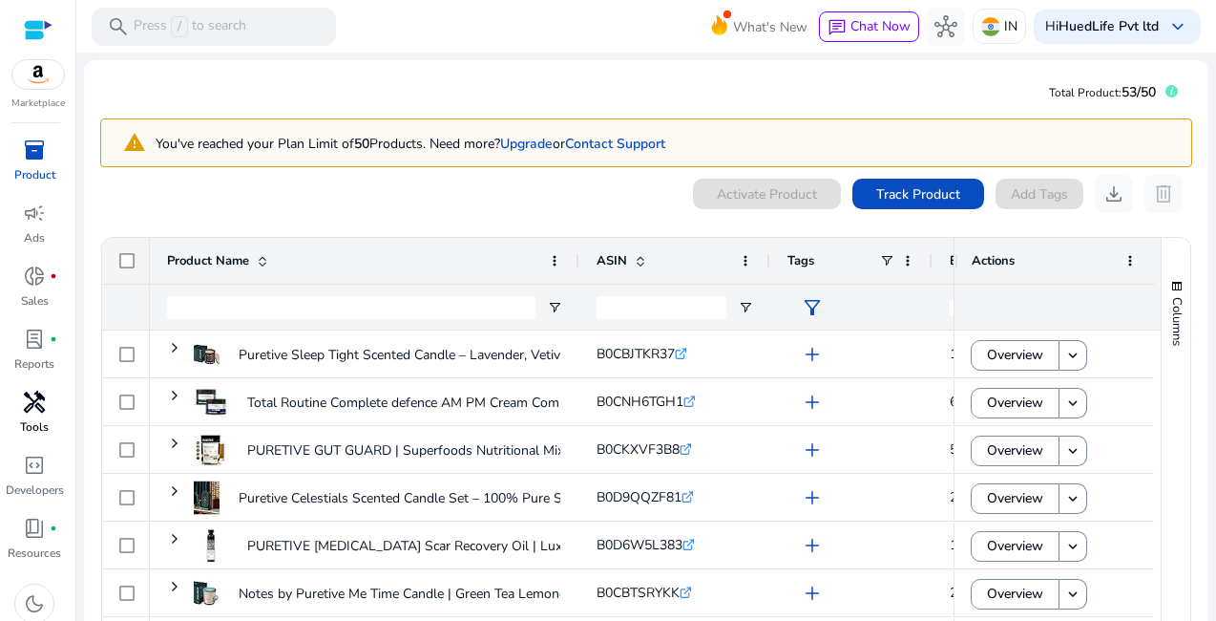
scroll to position [21, 0]
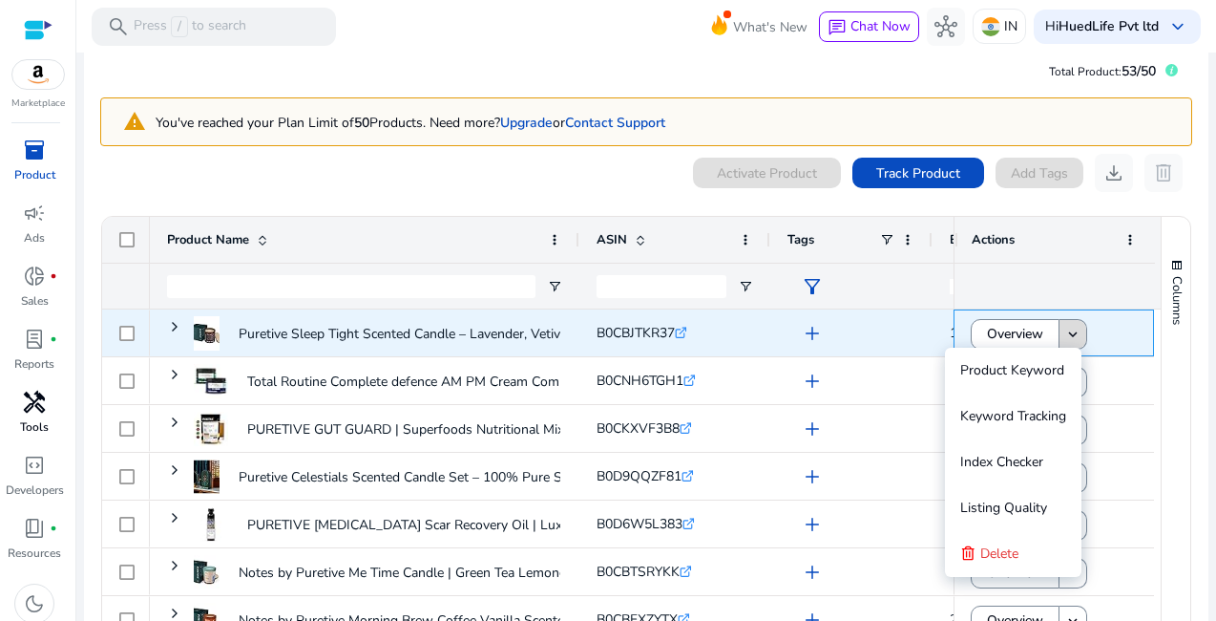
click at [1066, 326] on mat-icon "keyboard_arrow_down" at bounding box center [1072, 334] width 17 height 17
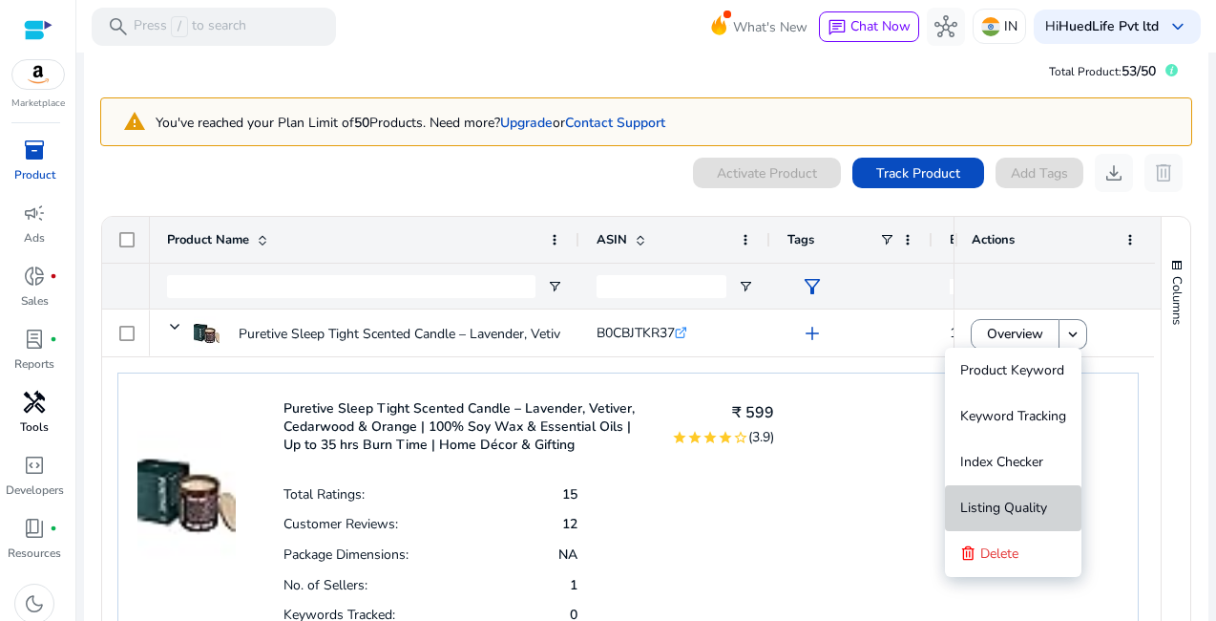
click at [1025, 504] on span "Listing Quality" at bounding box center [1003, 507] width 87 height 18
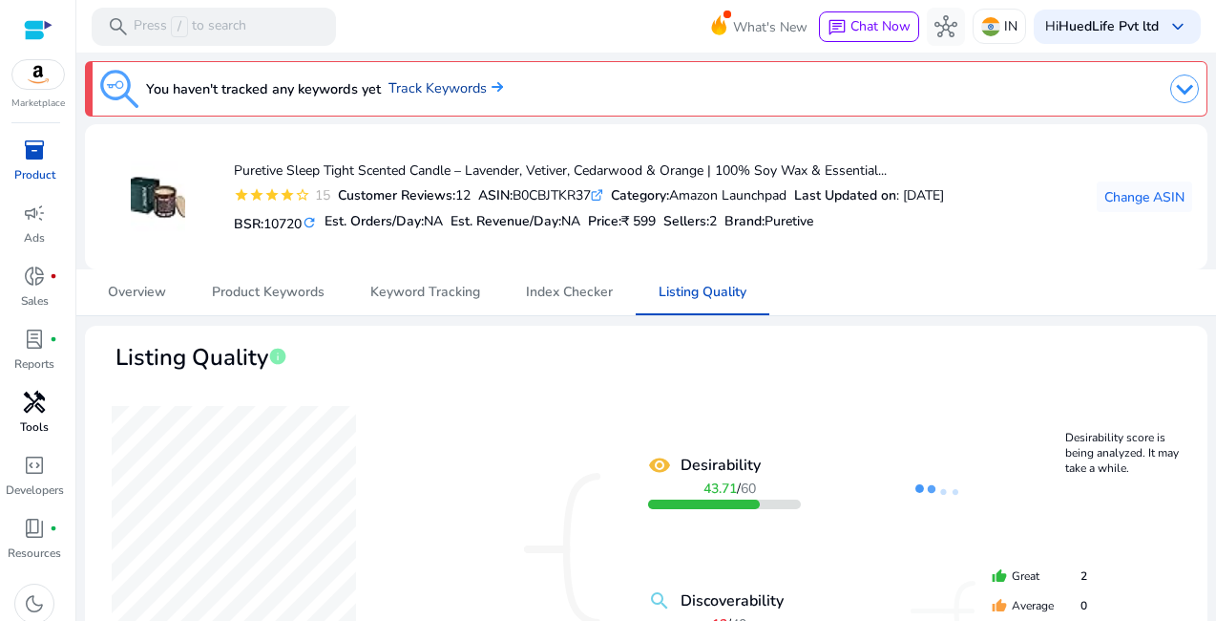
click at [455, 90] on link "Track Keywords" at bounding box center [446, 88] width 115 height 21
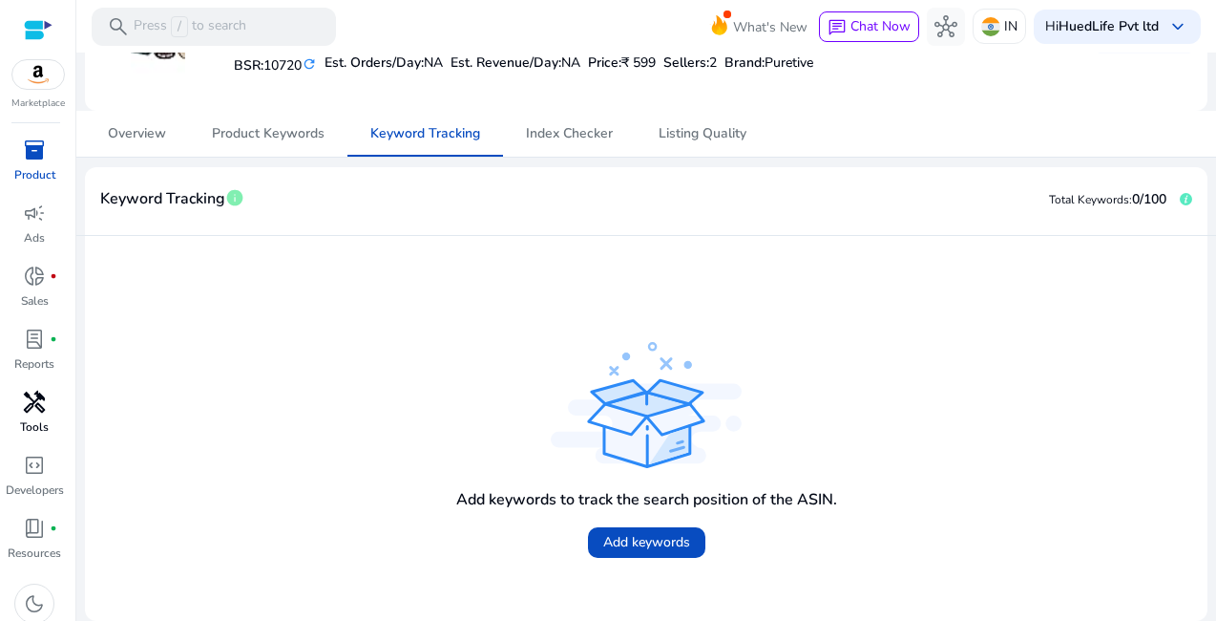
scroll to position [705, 0]
click at [1136, 24] on b "HuedLife Pvt ltd" at bounding box center [1109, 26] width 100 height 18
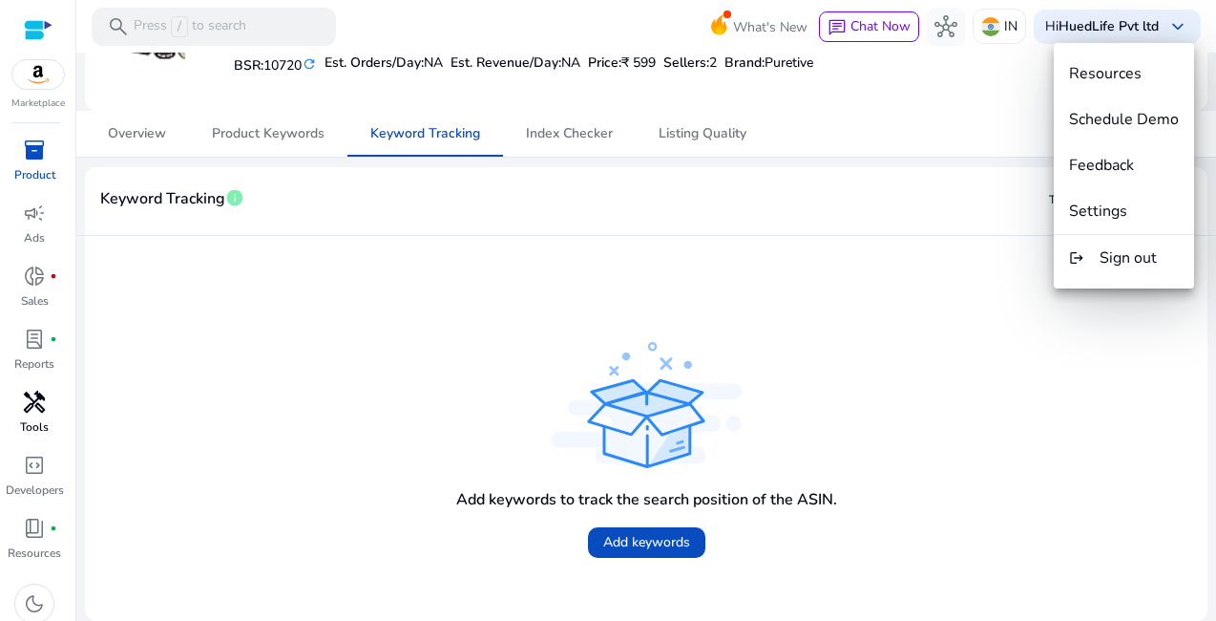
click at [937, 256] on div at bounding box center [608, 310] width 1216 height 621
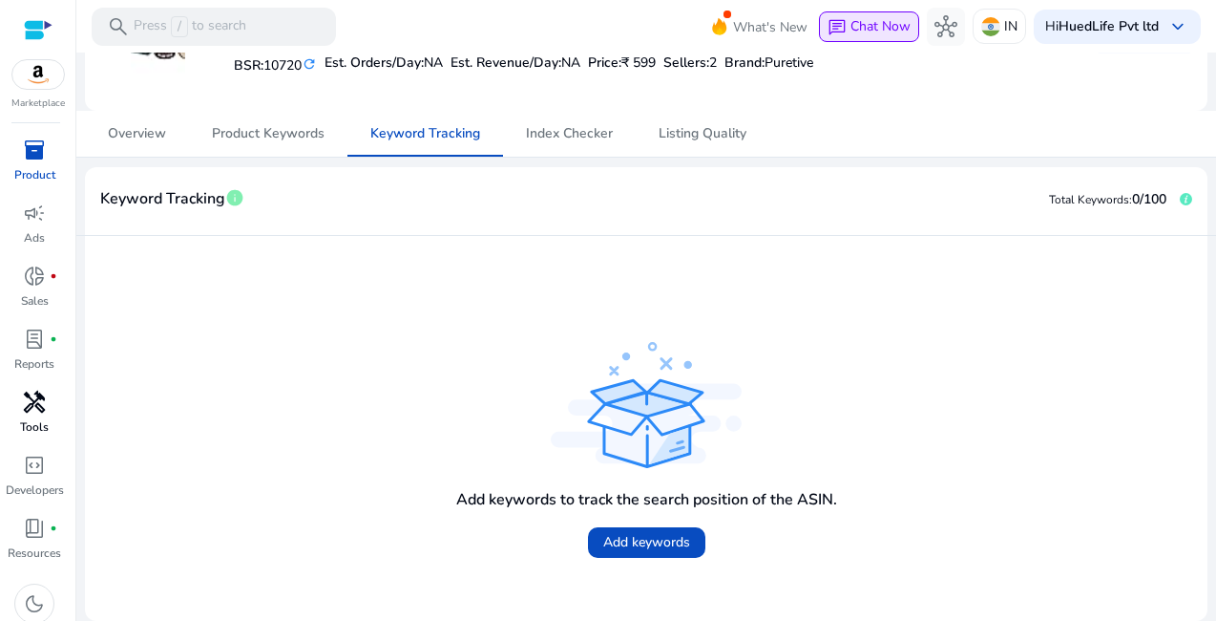
click at [897, 27] on span "Chat Now" at bounding box center [881, 26] width 60 height 18
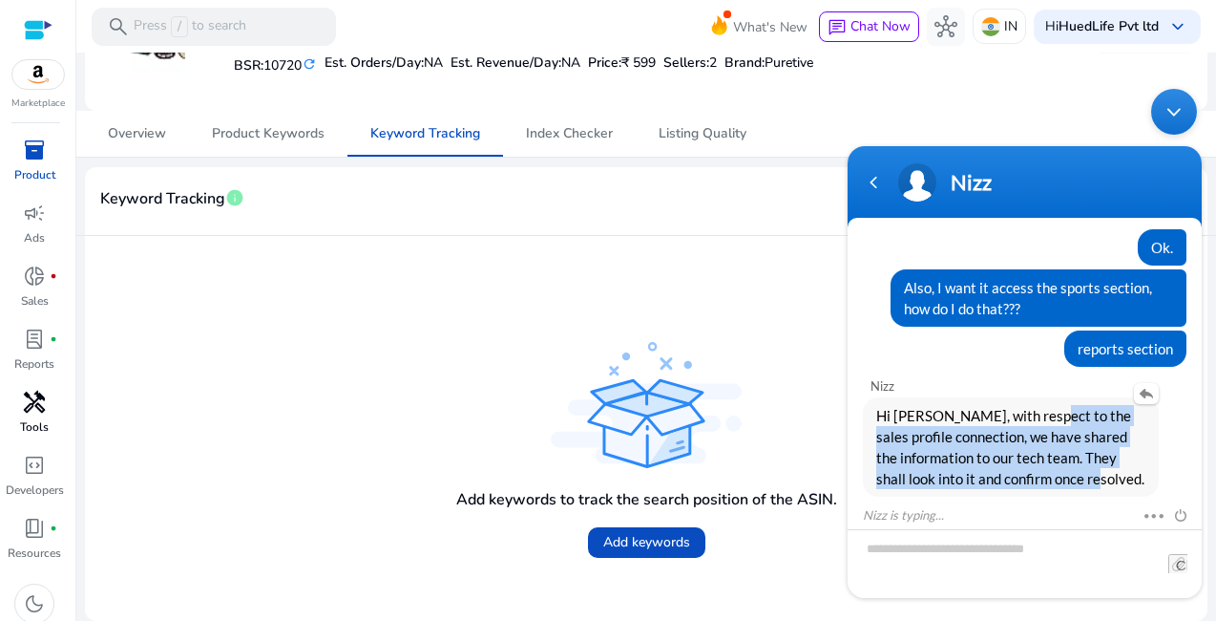
drag, startPoint x: 1032, startPoint y: 393, endPoint x: 1088, endPoint y: 471, distance: 95.7
click at [1090, 471] on span "Hi [PERSON_NAME], with respect to the sales profile connection, we have shared …" at bounding box center [1010, 446] width 269 height 84
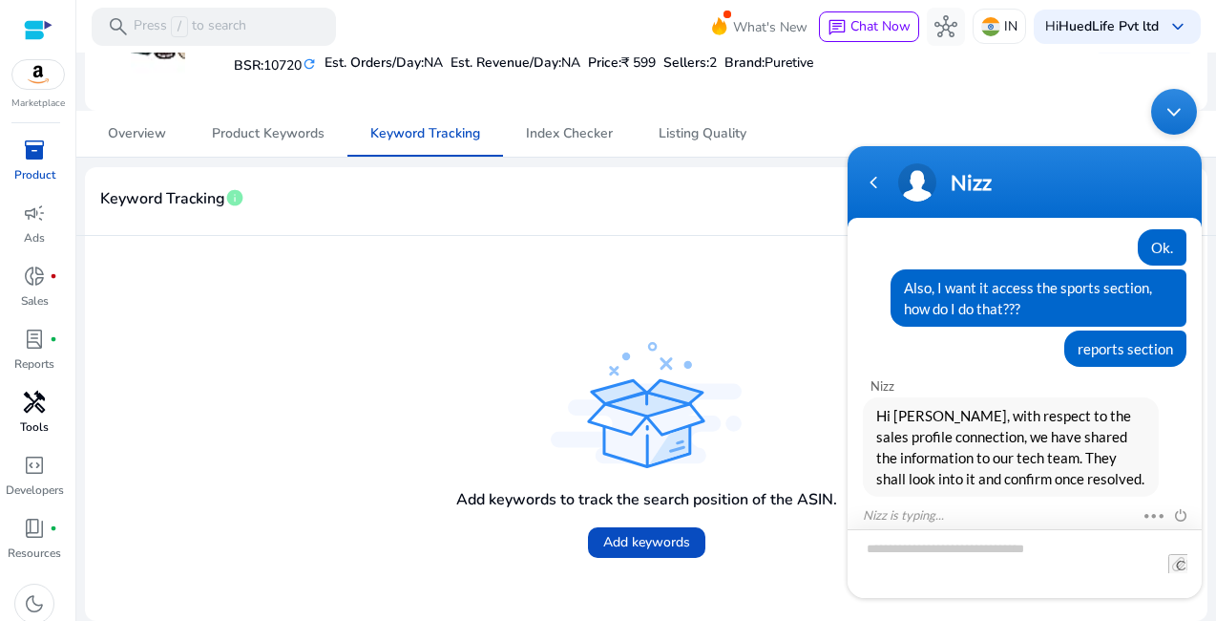
scroll to position [788, 0]
click at [913, 547] on textarea "Type your message and hit 'Enter'" at bounding box center [1025, 562] width 354 height 69
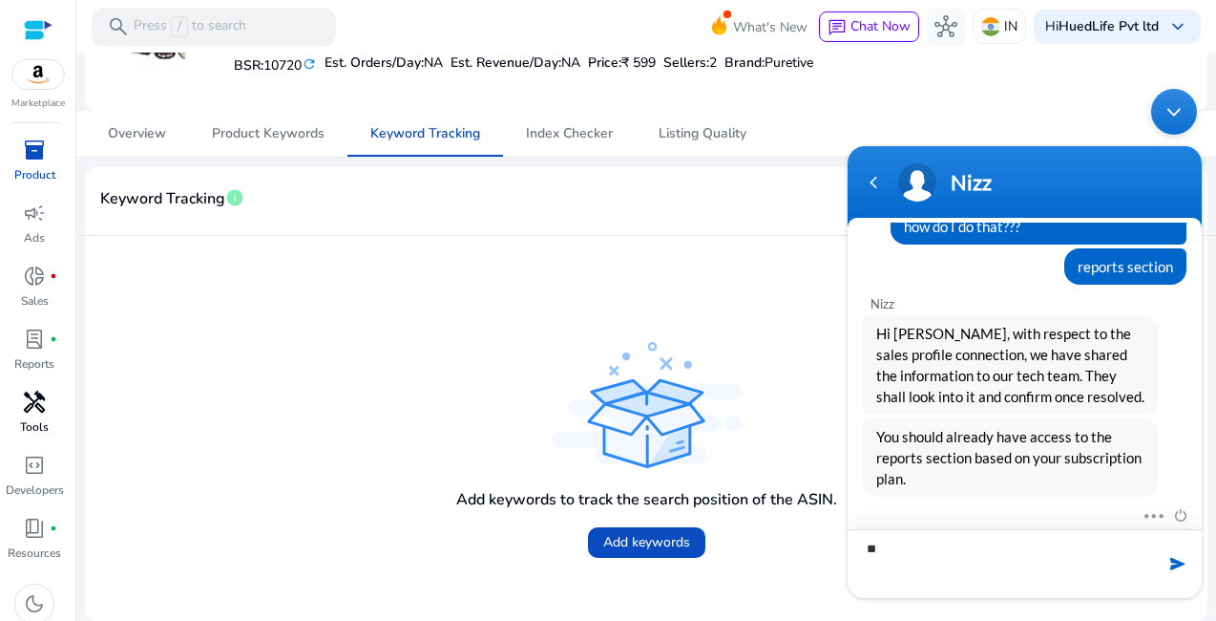
scroll to position [786, 0]
type textarea "***"
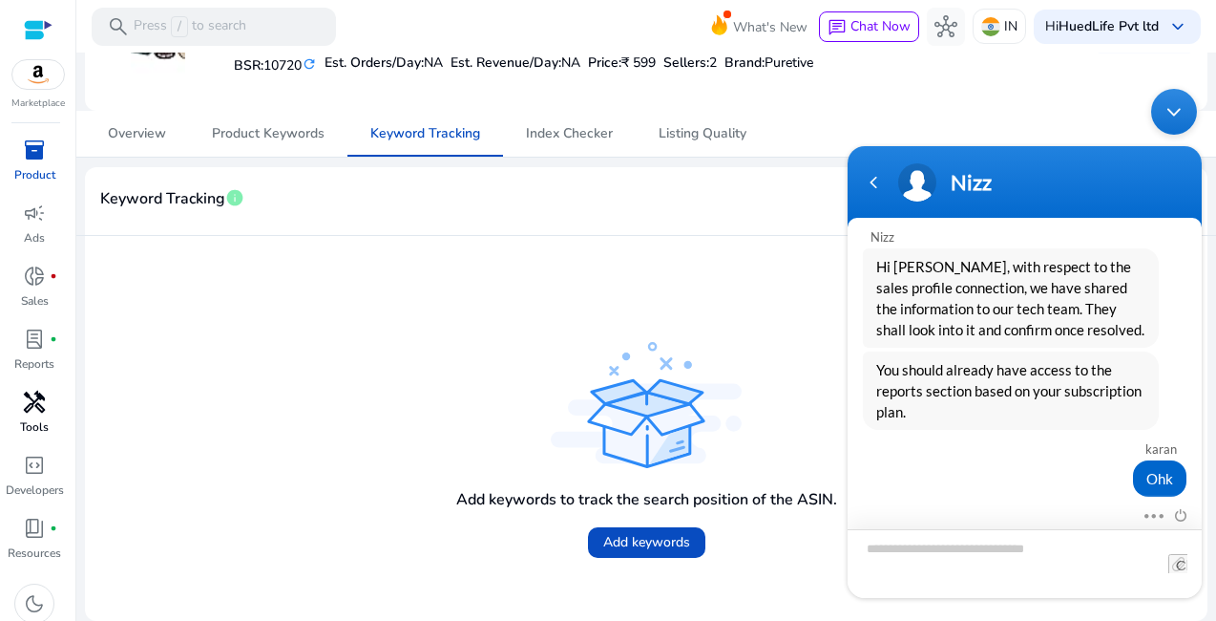
click at [937, 564] on textarea "Type your message and hit 'Enter'" at bounding box center [1025, 562] width 354 height 69
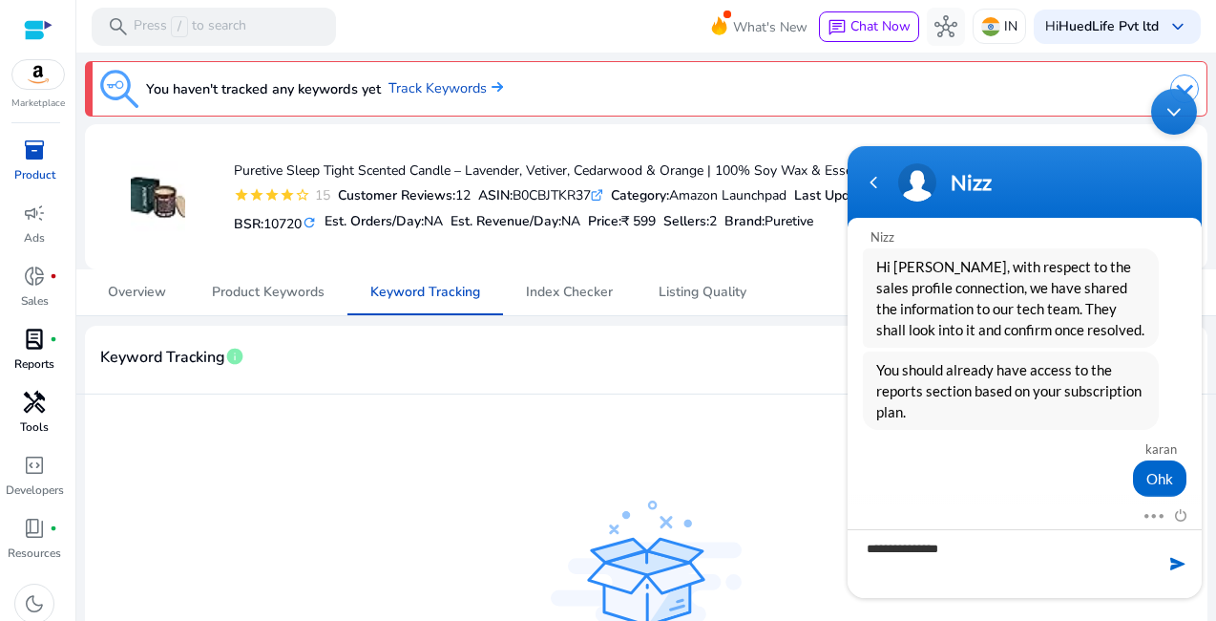
click at [42, 344] on span "lab_profile" at bounding box center [34, 338] width 23 height 23
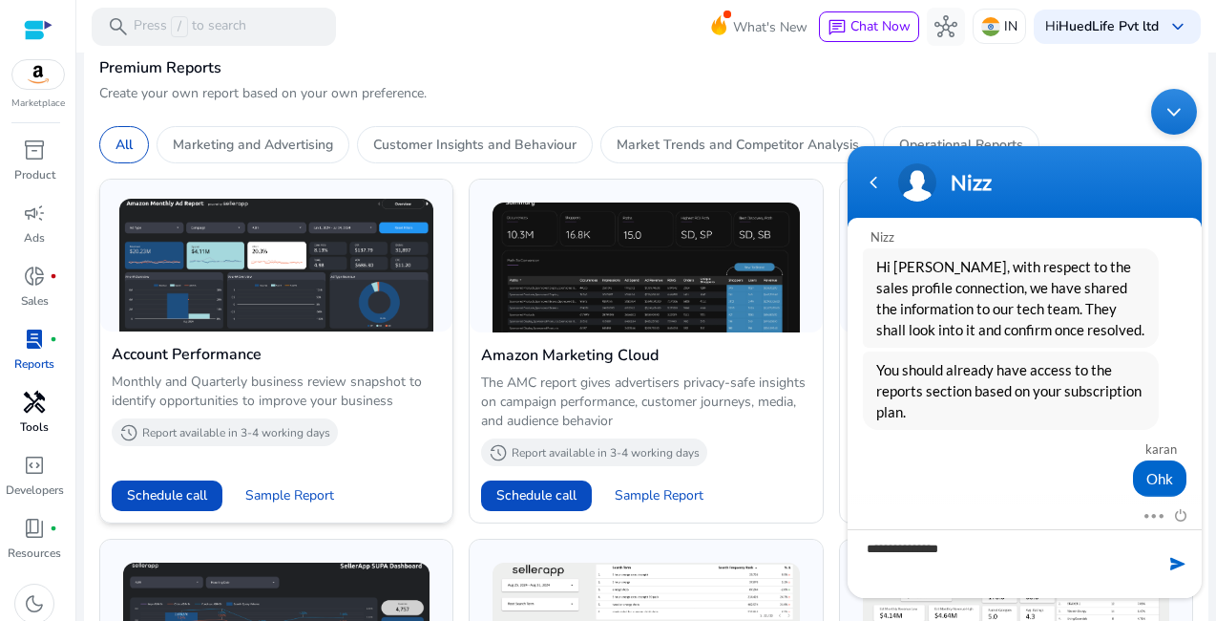
scroll to position [588, 0]
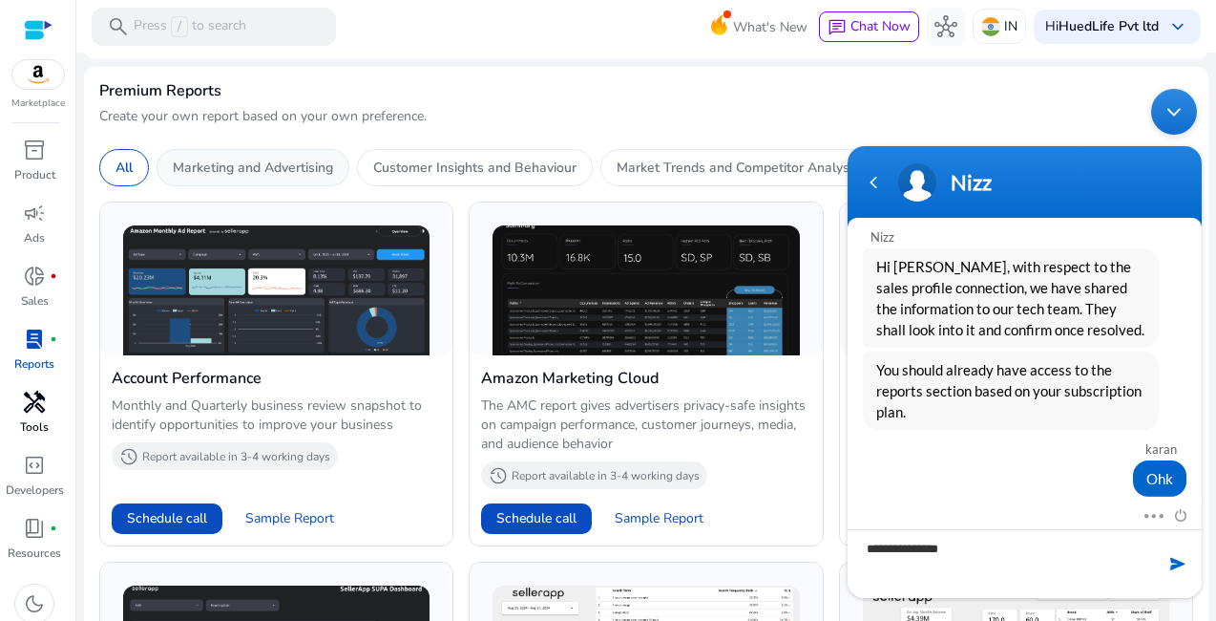
click at [282, 172] on p "Marketing and Advertising" at bounding box center [253, 168] width 160 height 20
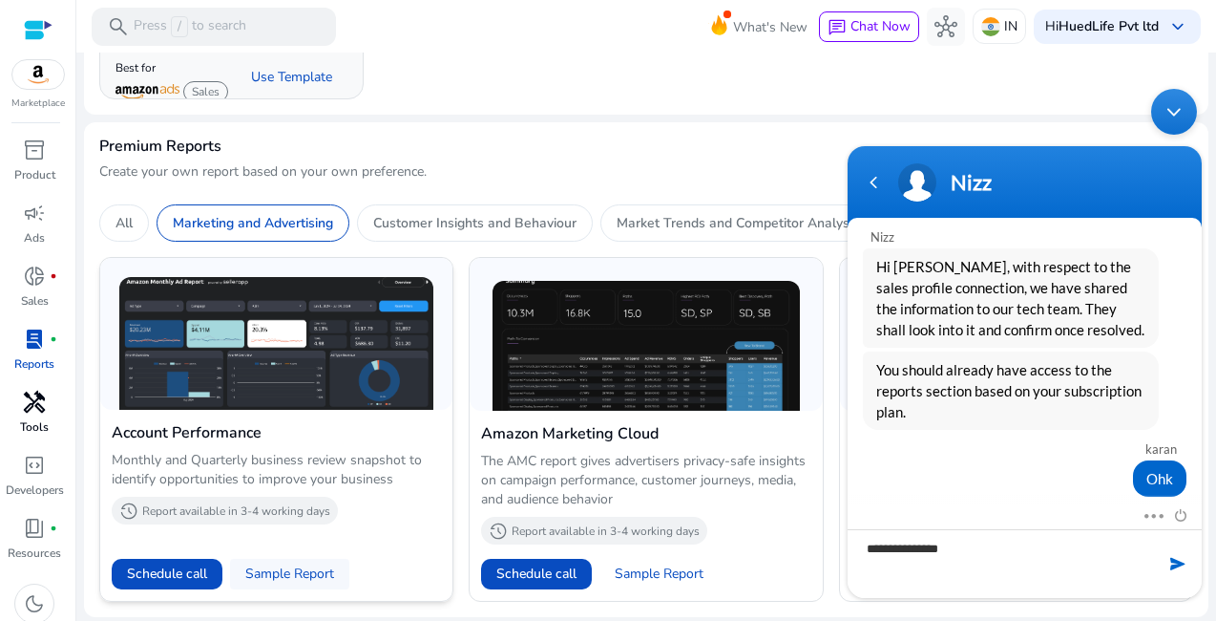
click at [288, 568] on span "Sample Report" at bounding box center [289, 573] width 89 height 19
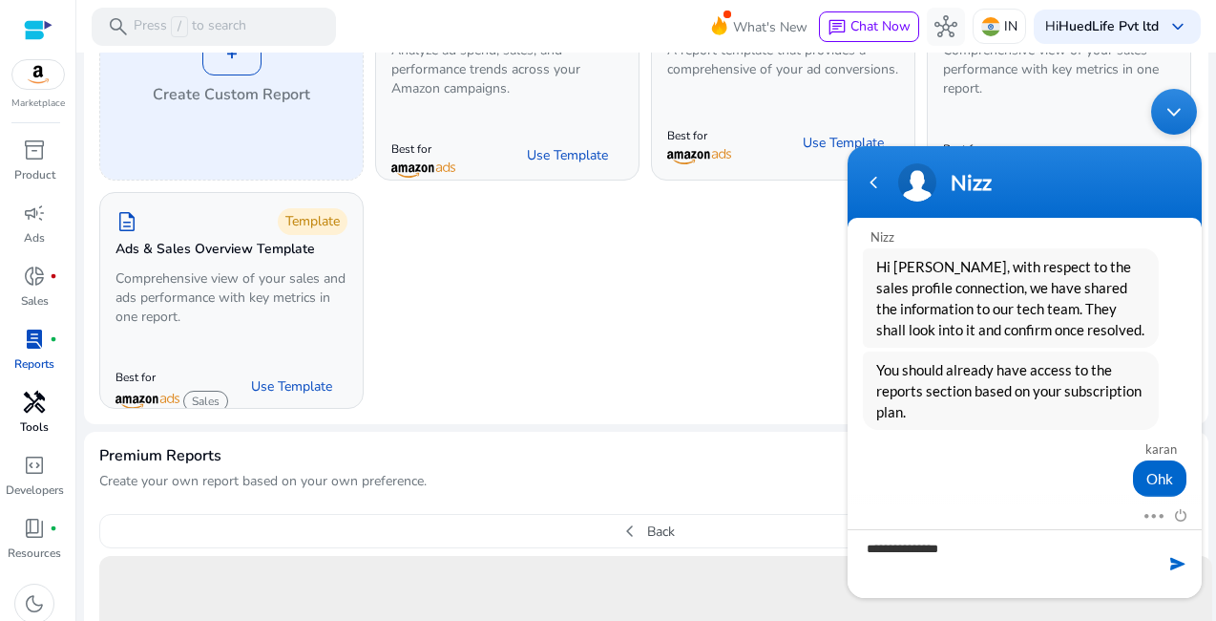
scroll to position [0, 0]
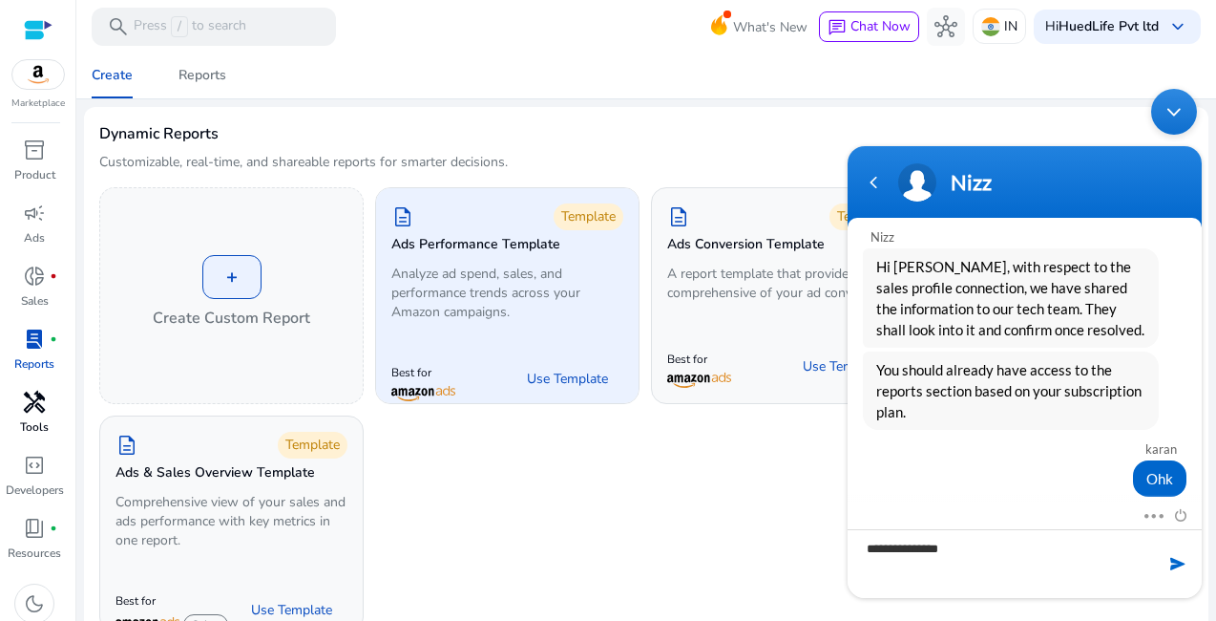
click at [550, 279] on p "Analyze ad spend, sales, and performance trends across your Amazon campaigns." at bounding box center [507, 292] width 232 height 57
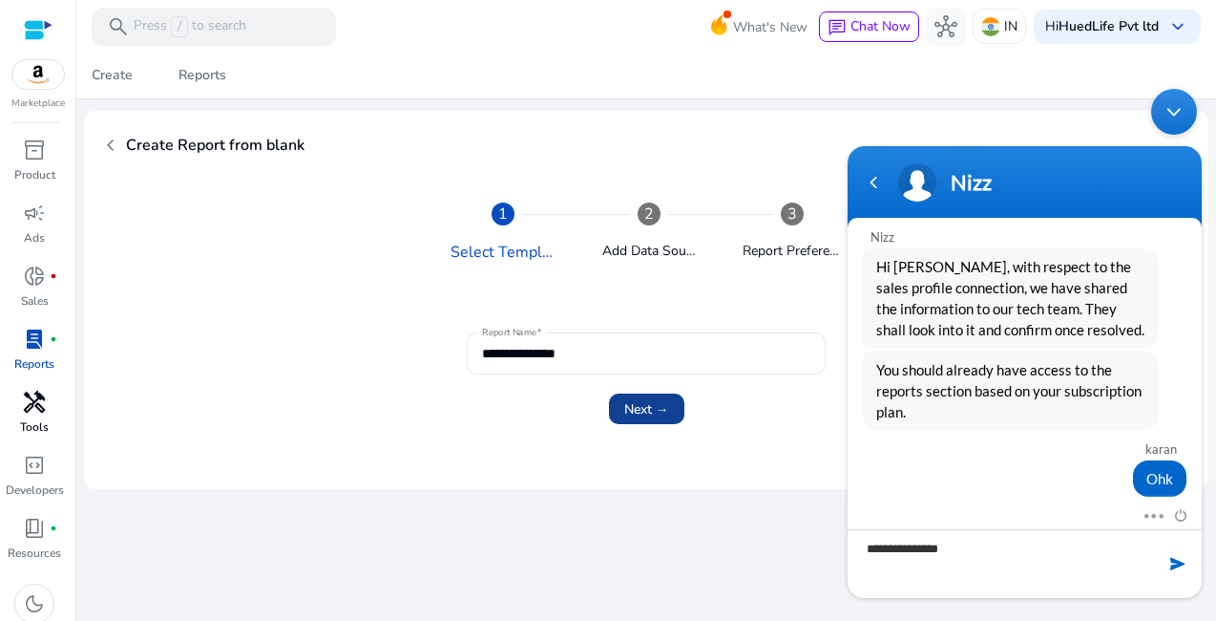
click at [643, 409] on span "Next →" at bounding box center [646, 409] width 45 height 20
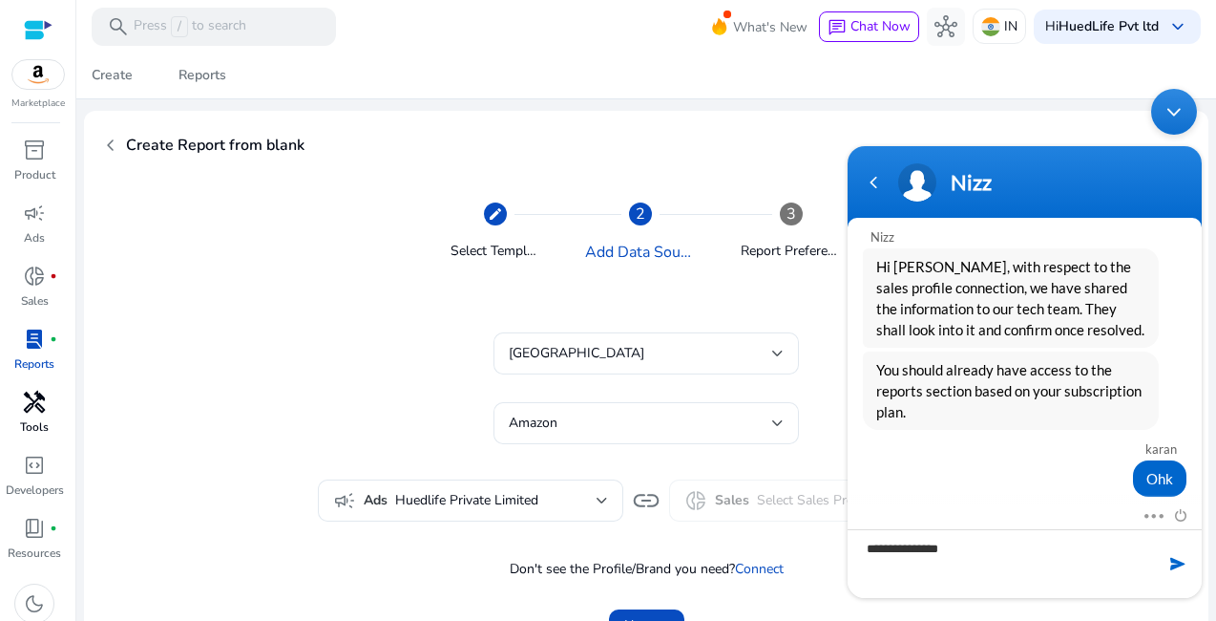
scroll to position [74, 0]
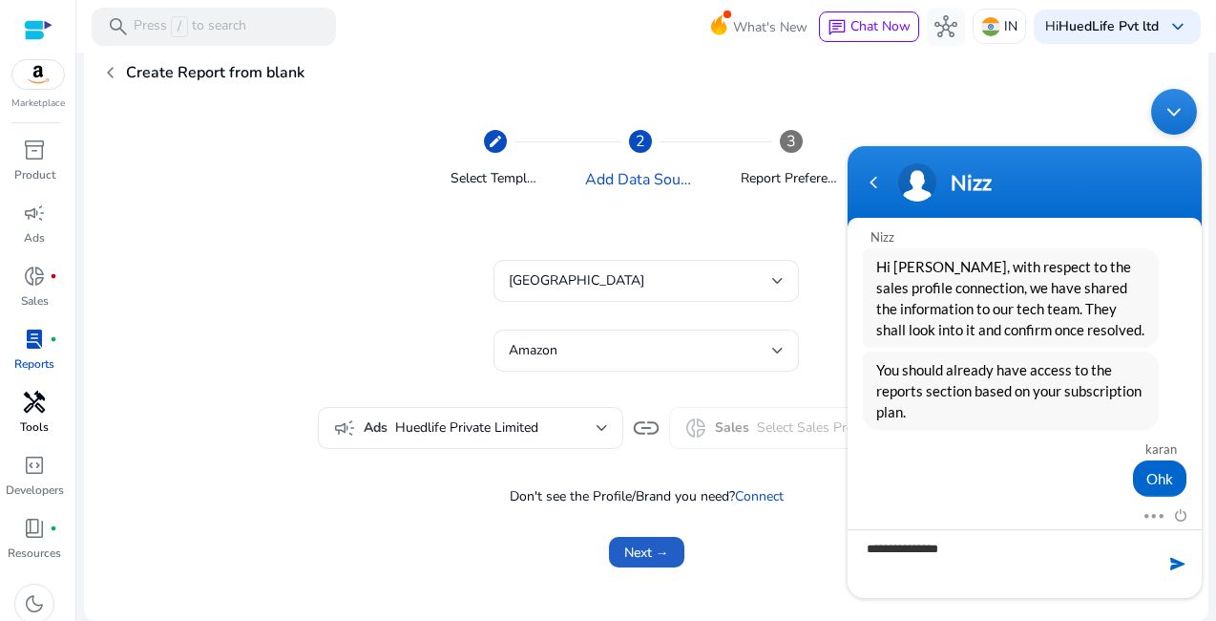
click at [666, 556] on span "submit" at bounding box center [646, 552] width 75 height 46
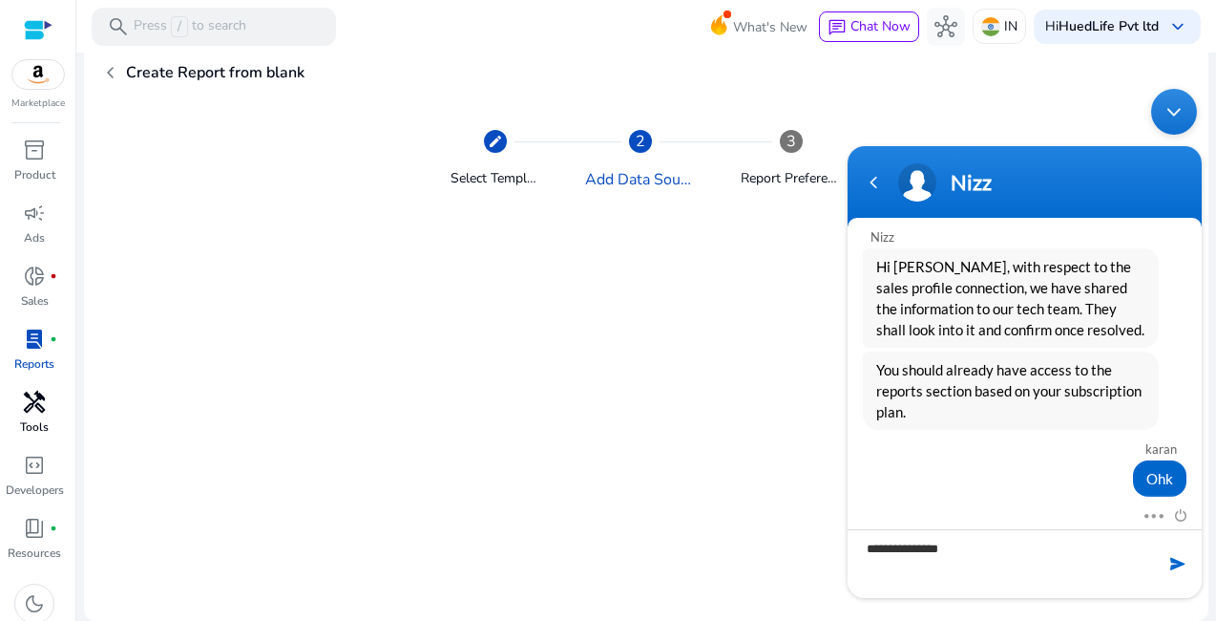
scroll to position [0, 0]
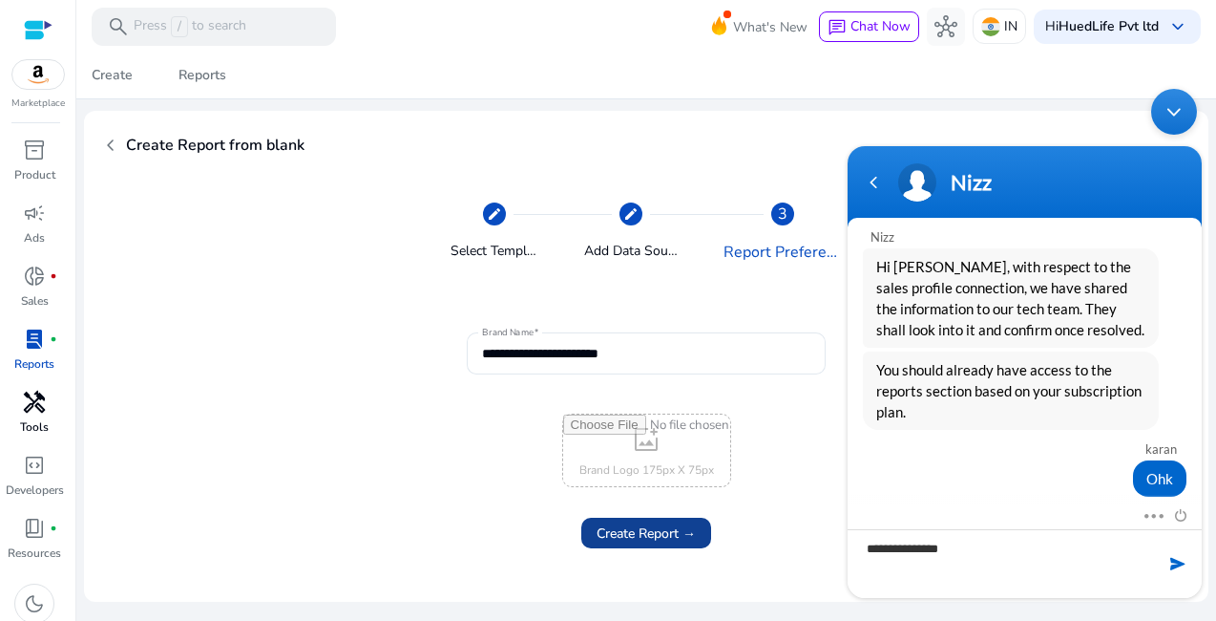
click at [667, 523] on span "Create Report →" at bounding box center [646, 533] width 99 height 20
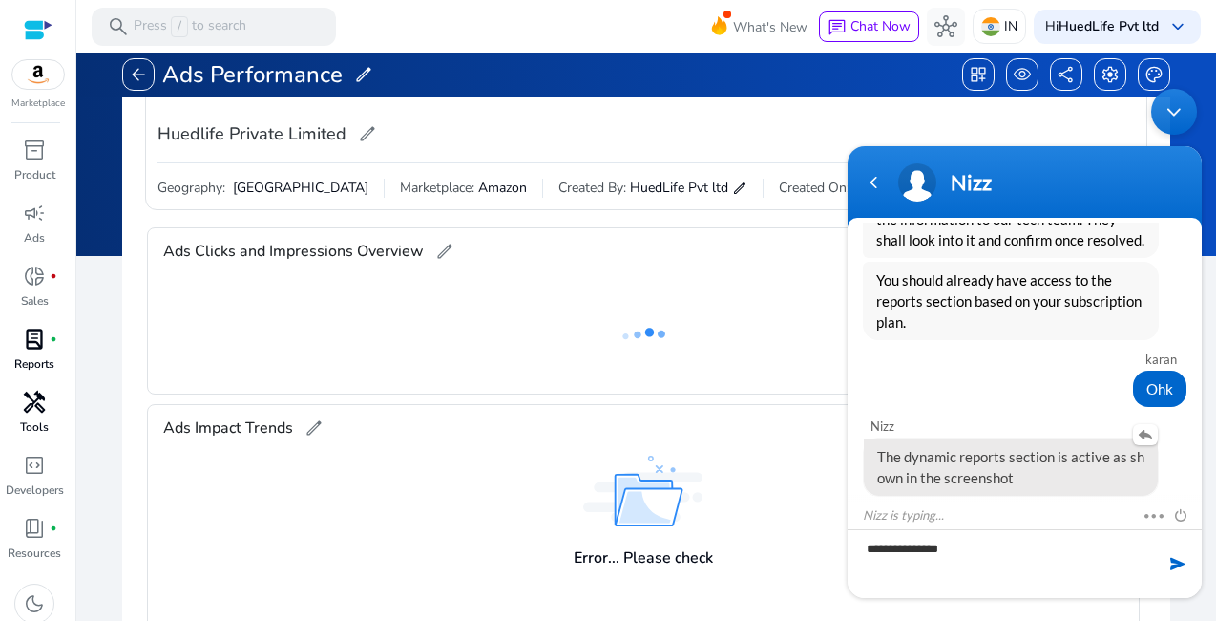
scroll to position [1079, 0]
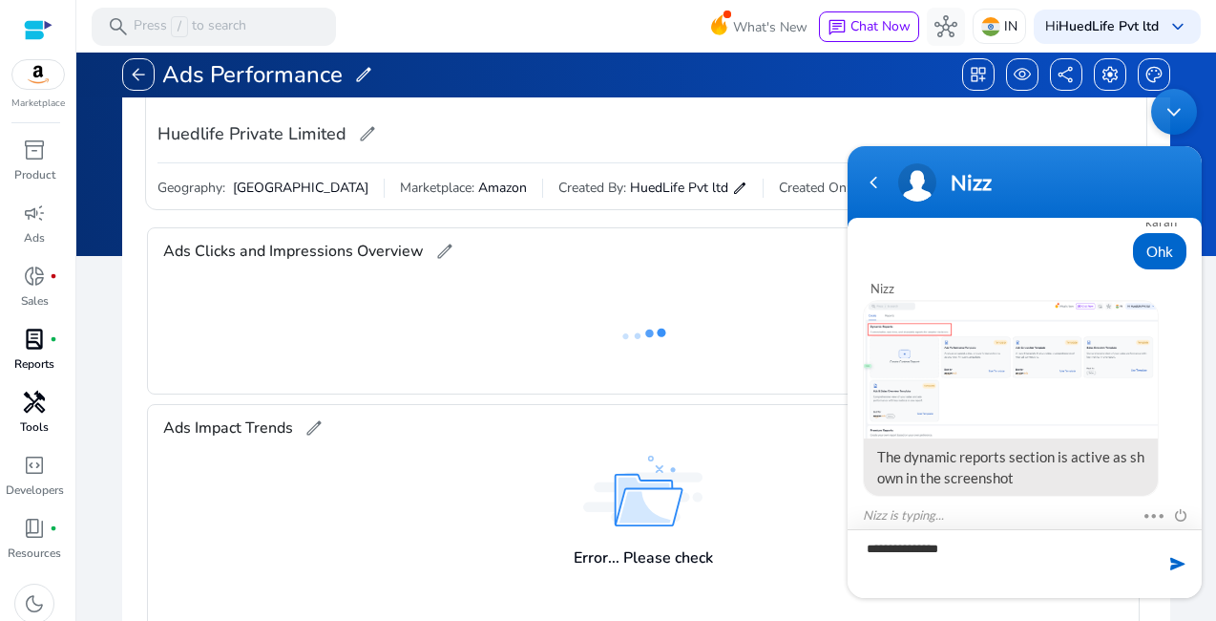
click at [937, 550] on textarea "**********" at bounding box center [1025, 562] width 354 height 69
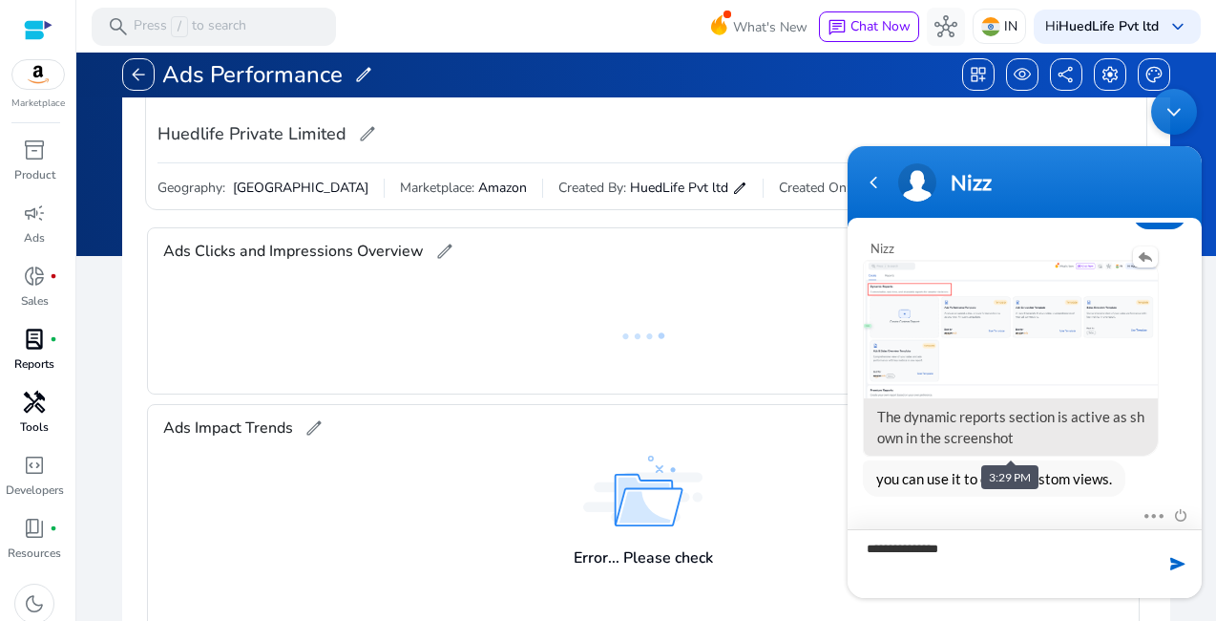
scroll to position [1117, 0]
type textarea "**********"
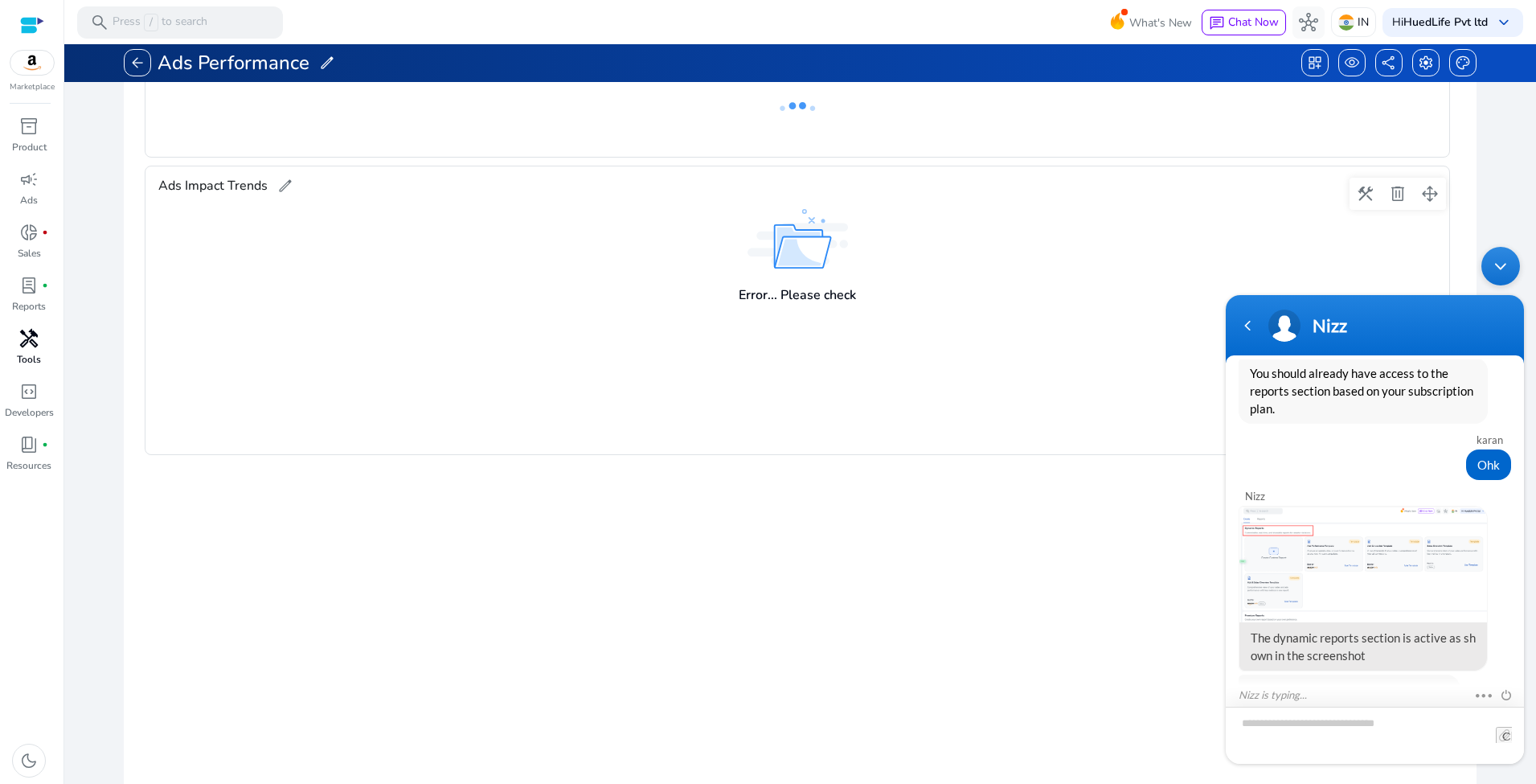
scroll to position [0, 0]
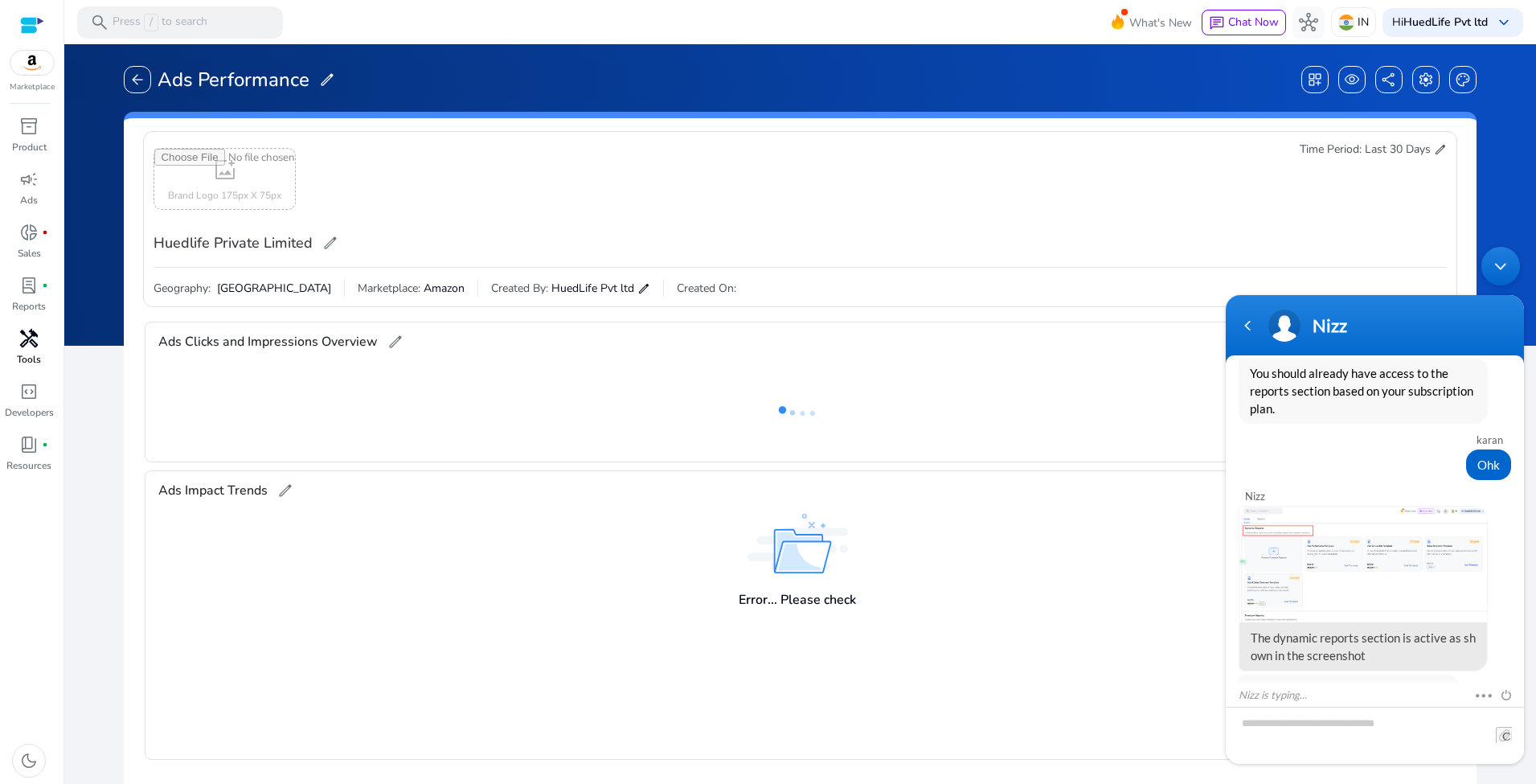
click at [30, 292] on span "lab_profile" at bounding box center [29, 285] width 19 height 19
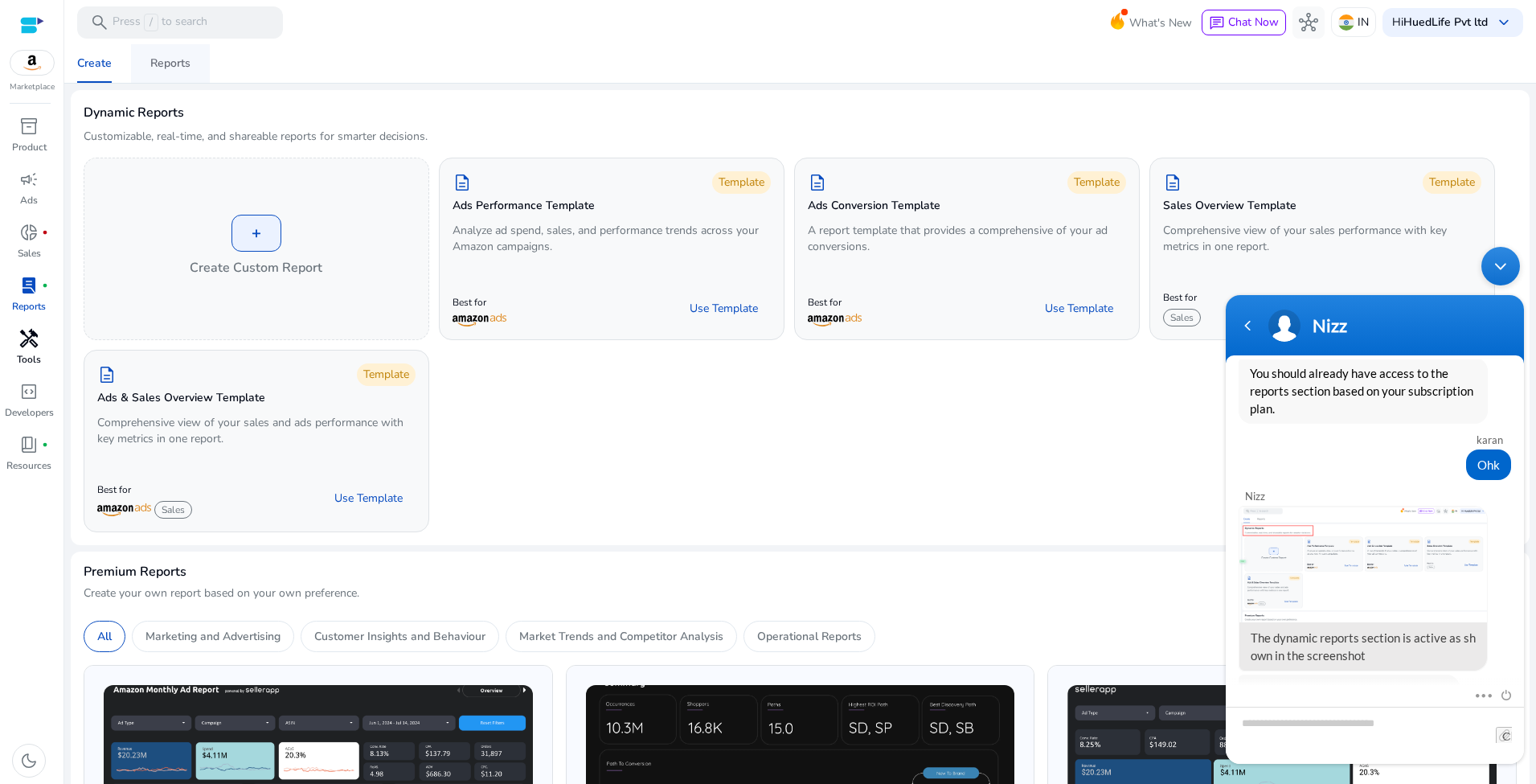
click at [192, 65] on link "Reports" at bounding box center [171, 64] width 79 height 39
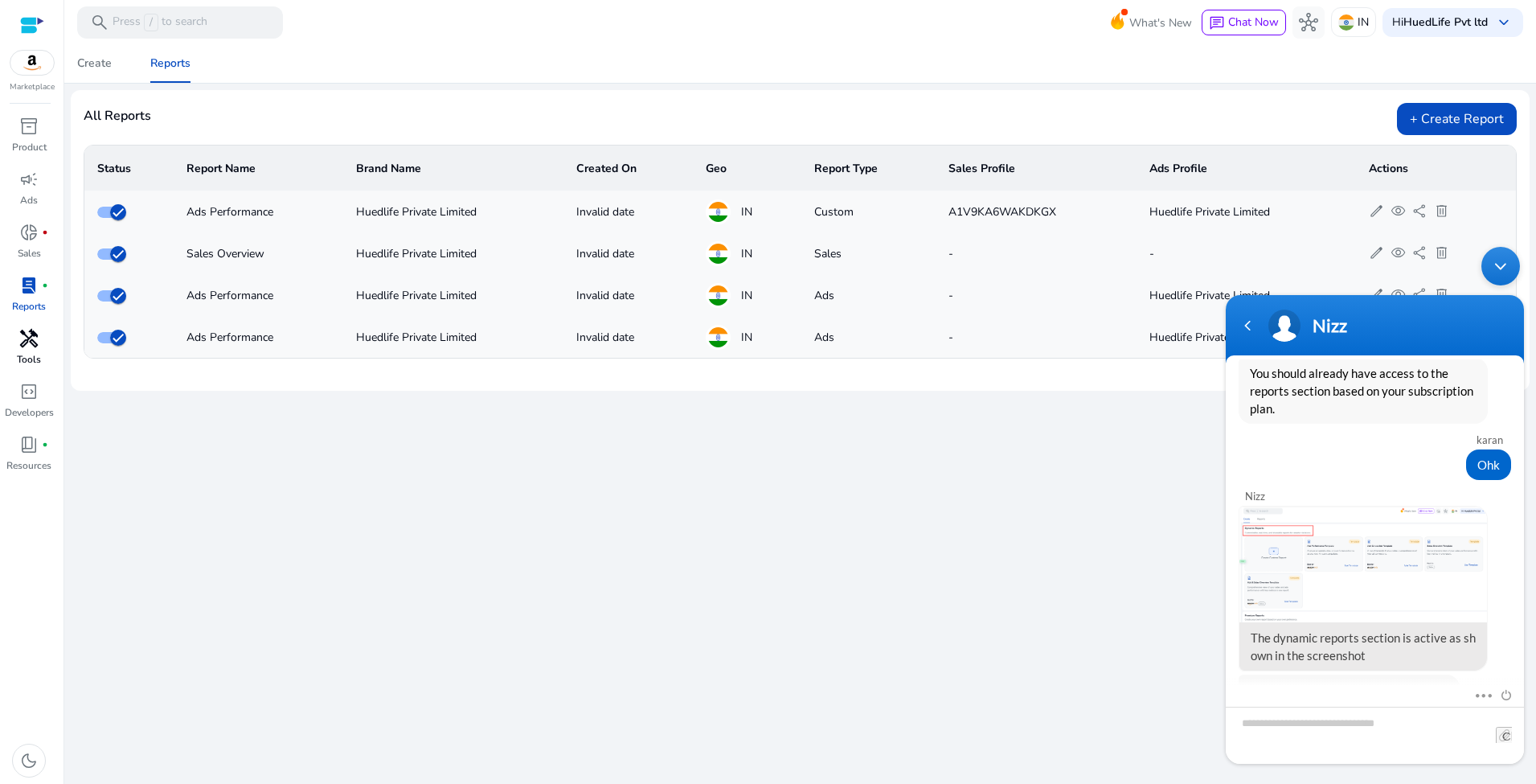
click at [1023, 268] on div "Minimize live chat window" at bounding box center [1501, 266] width 39 height 39
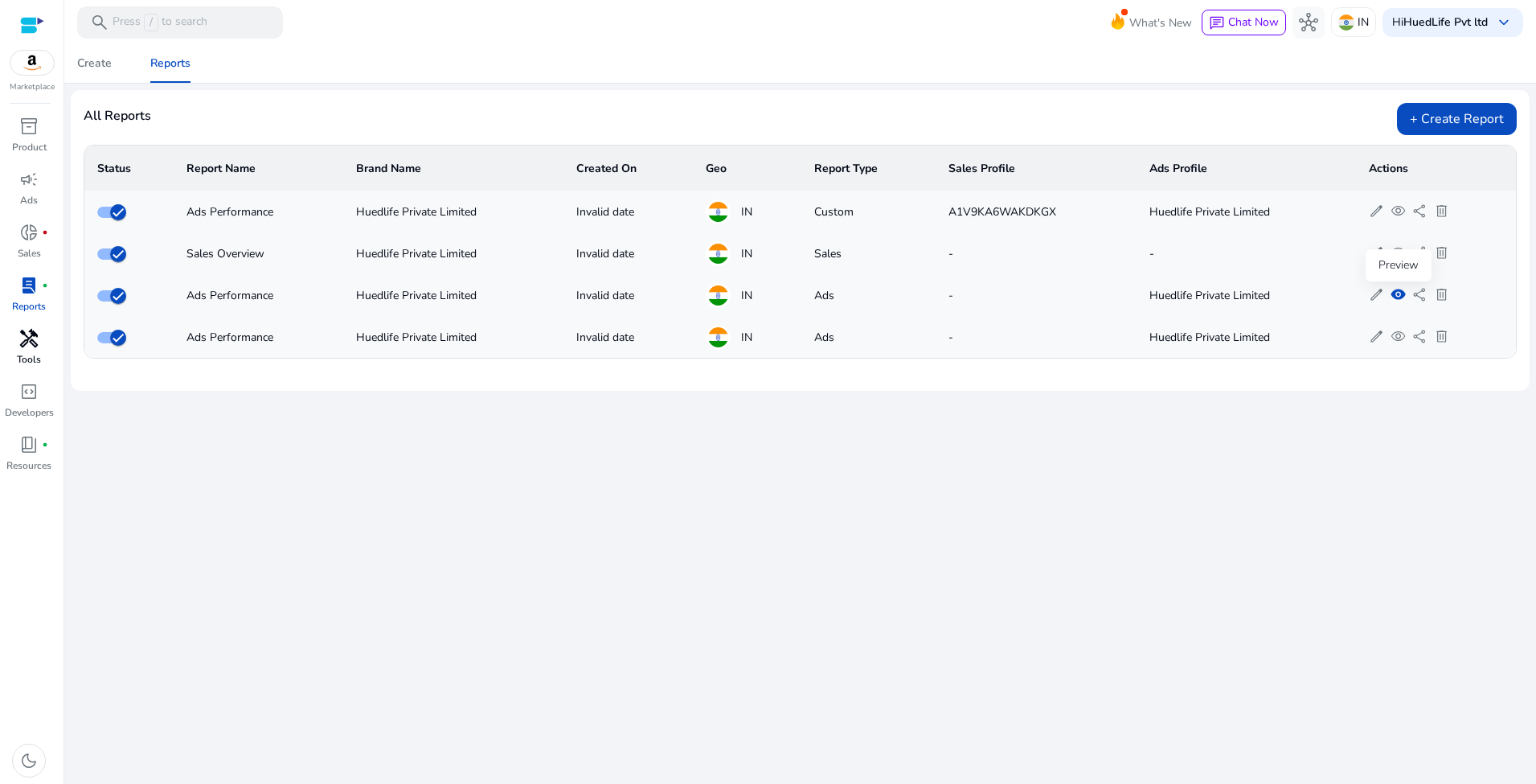
click at [1023, 295] on span "visibility" at bounding box center [1399, 295] width 15 height 15
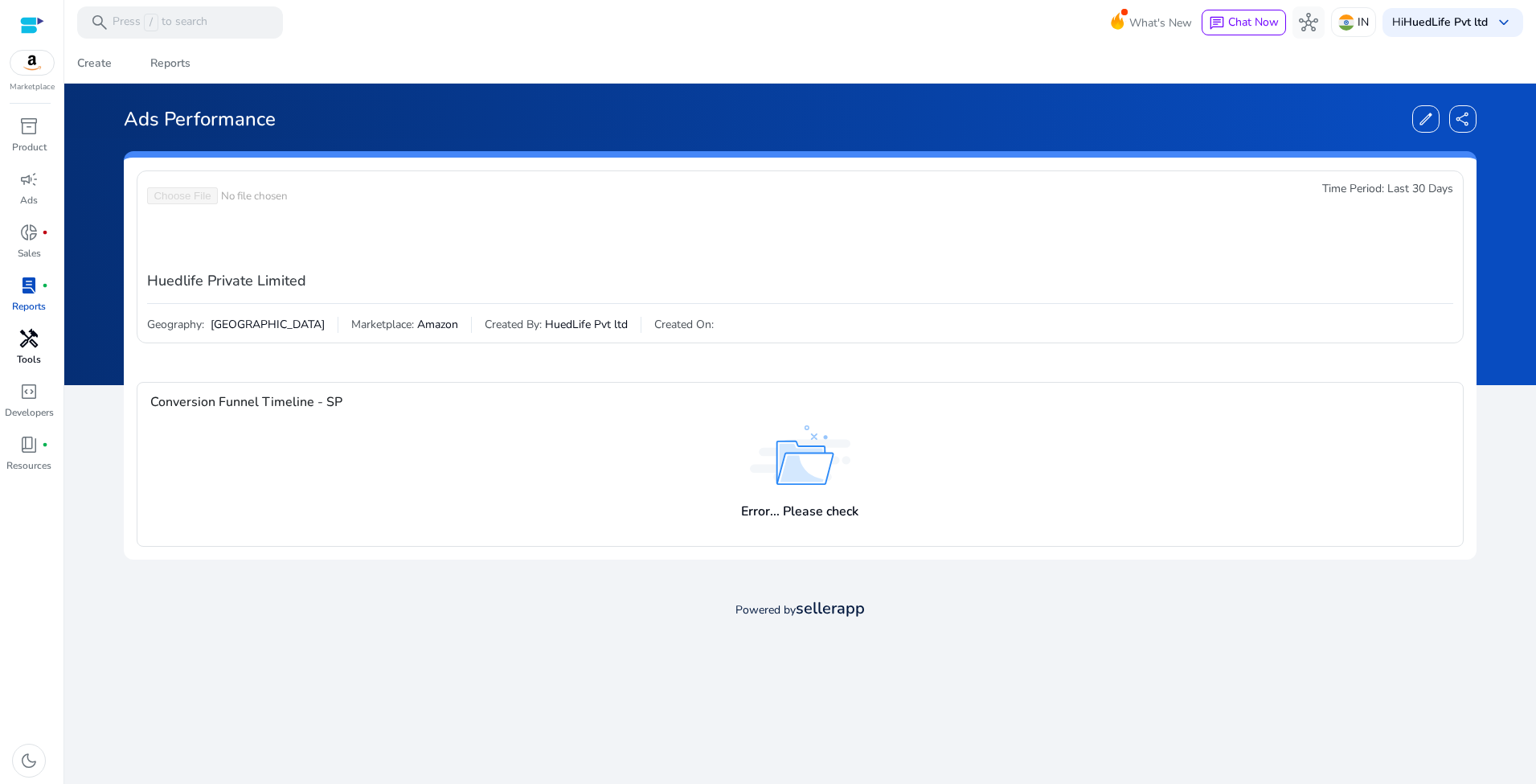
click at [826, 491] on div "Error... Please check" at bounding box center [799, 508] width 117 height 41
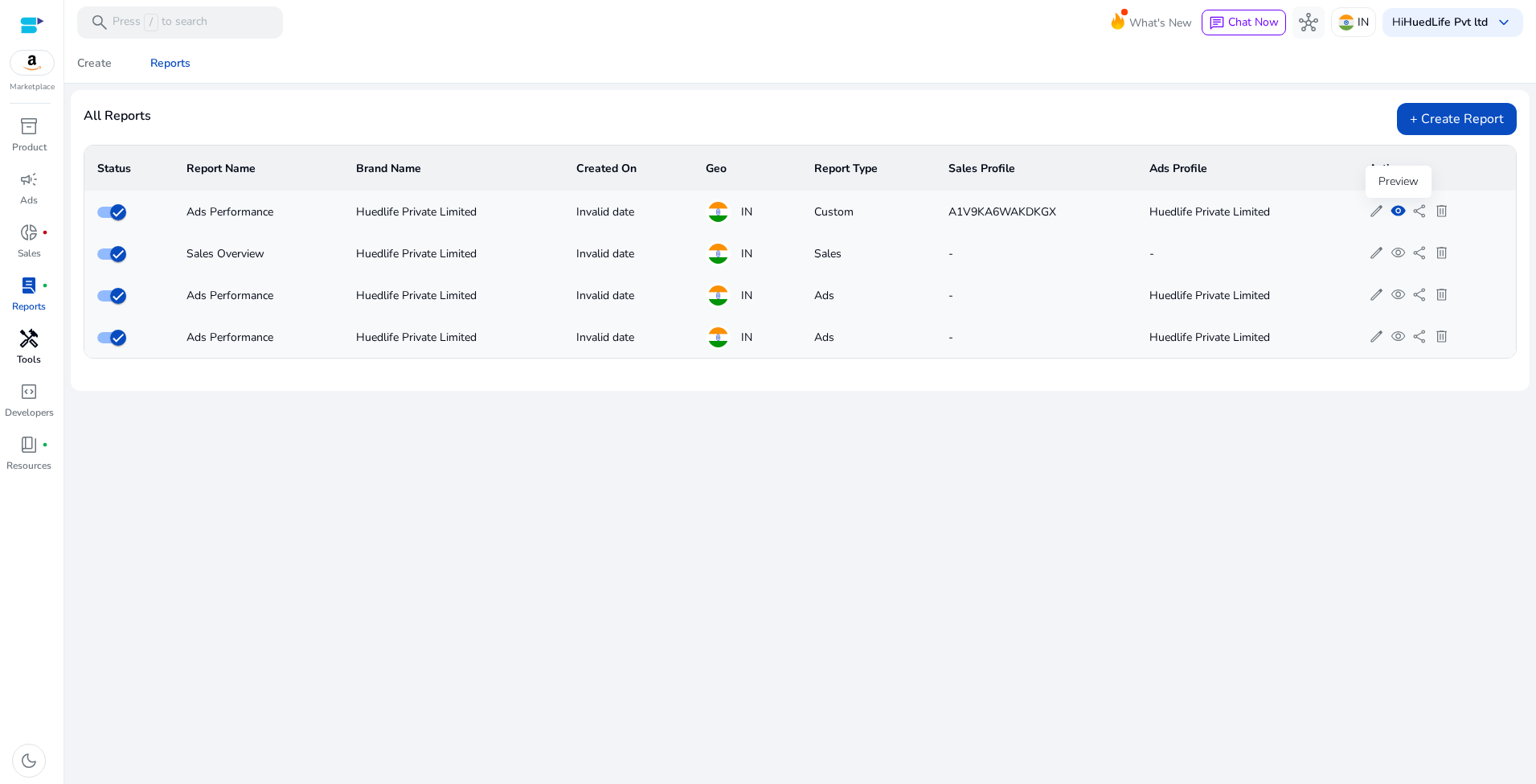
click at [1023, 214] on span "visibility" at bounding box center [1399, 211] width 15 height 15
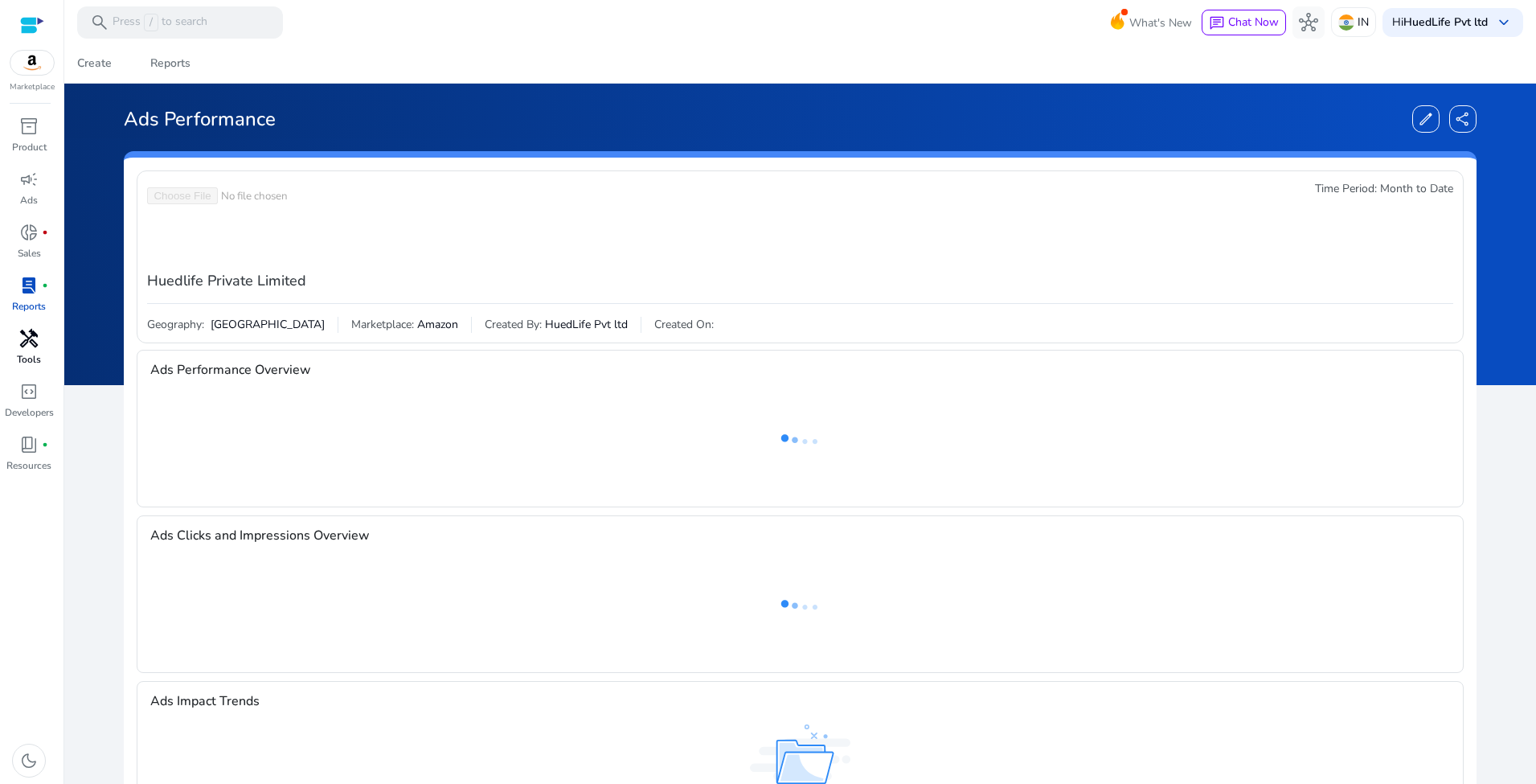
click at [50, 291] on link "lab_profile fiber_manual_record Reports" at bounding box center [29, 299] width 58 height 53
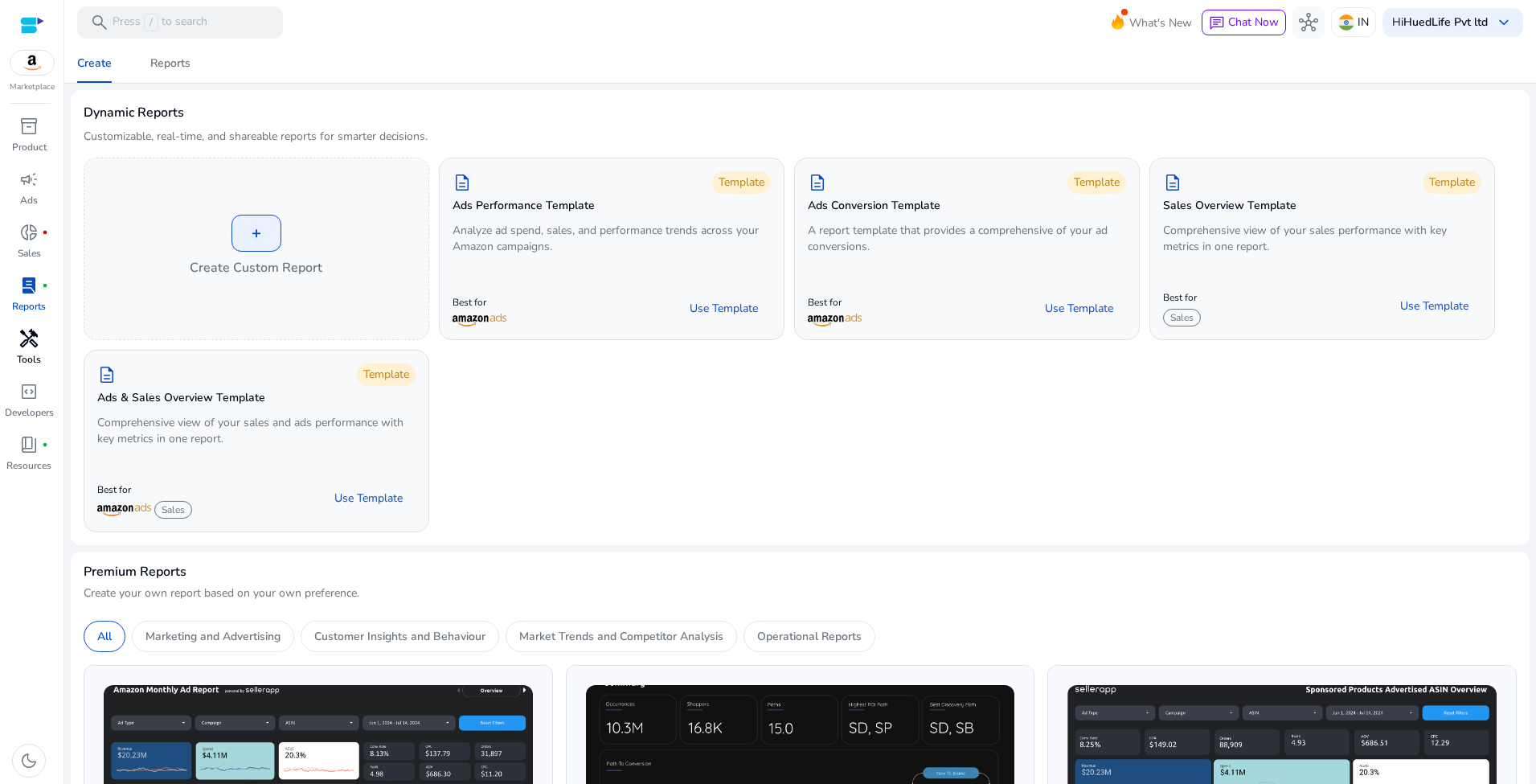
click at [34, 341] on span "handyman" at bounding box center [29, 338] width 19 height 19
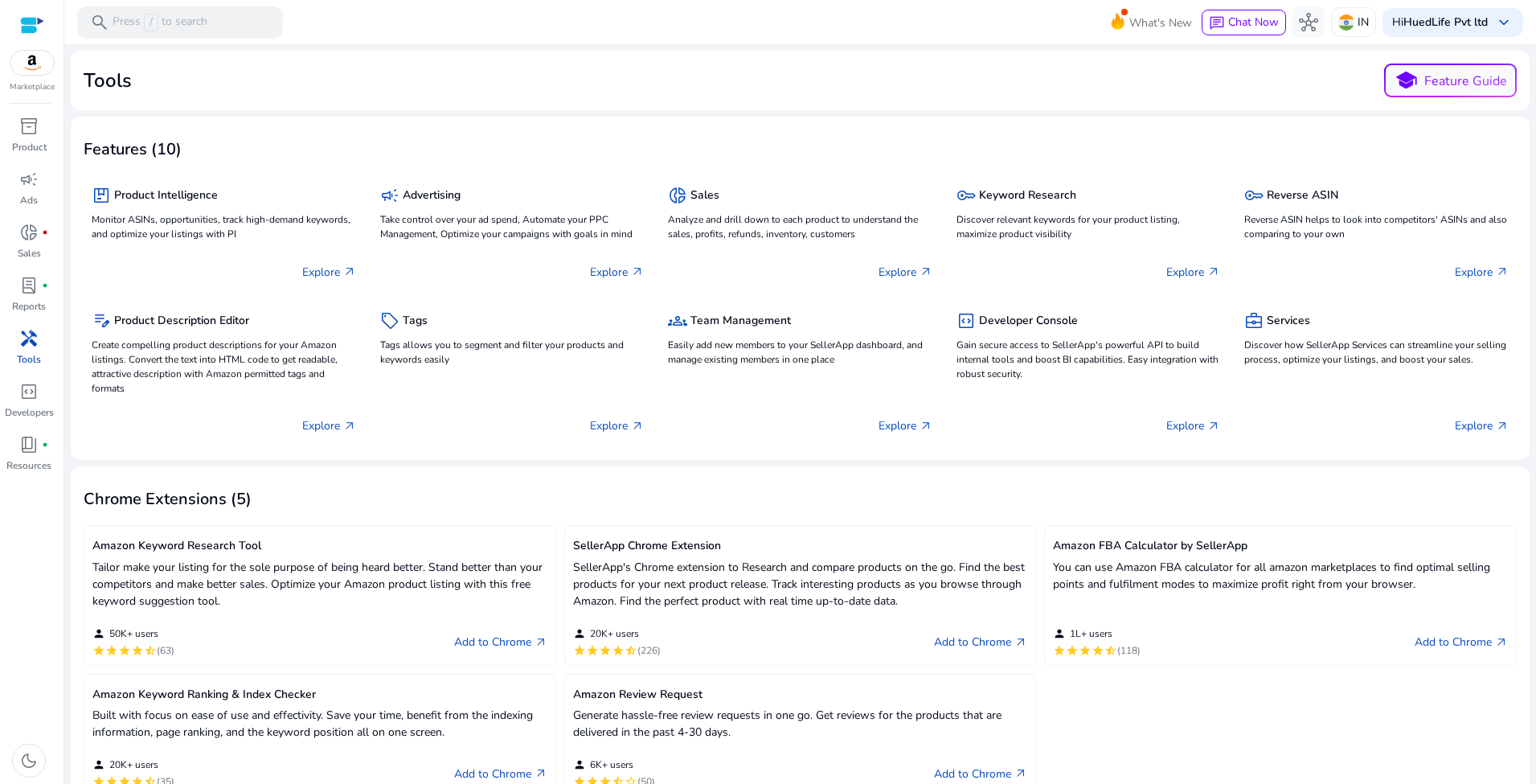
click at [860, 73] on div "Tools school Feature Guide" at bounding box center [800, 80] width 1433 height 34
click at [1023, 22] on span "Chat Now" at bounding box center [1254, 22] width 51 height 15
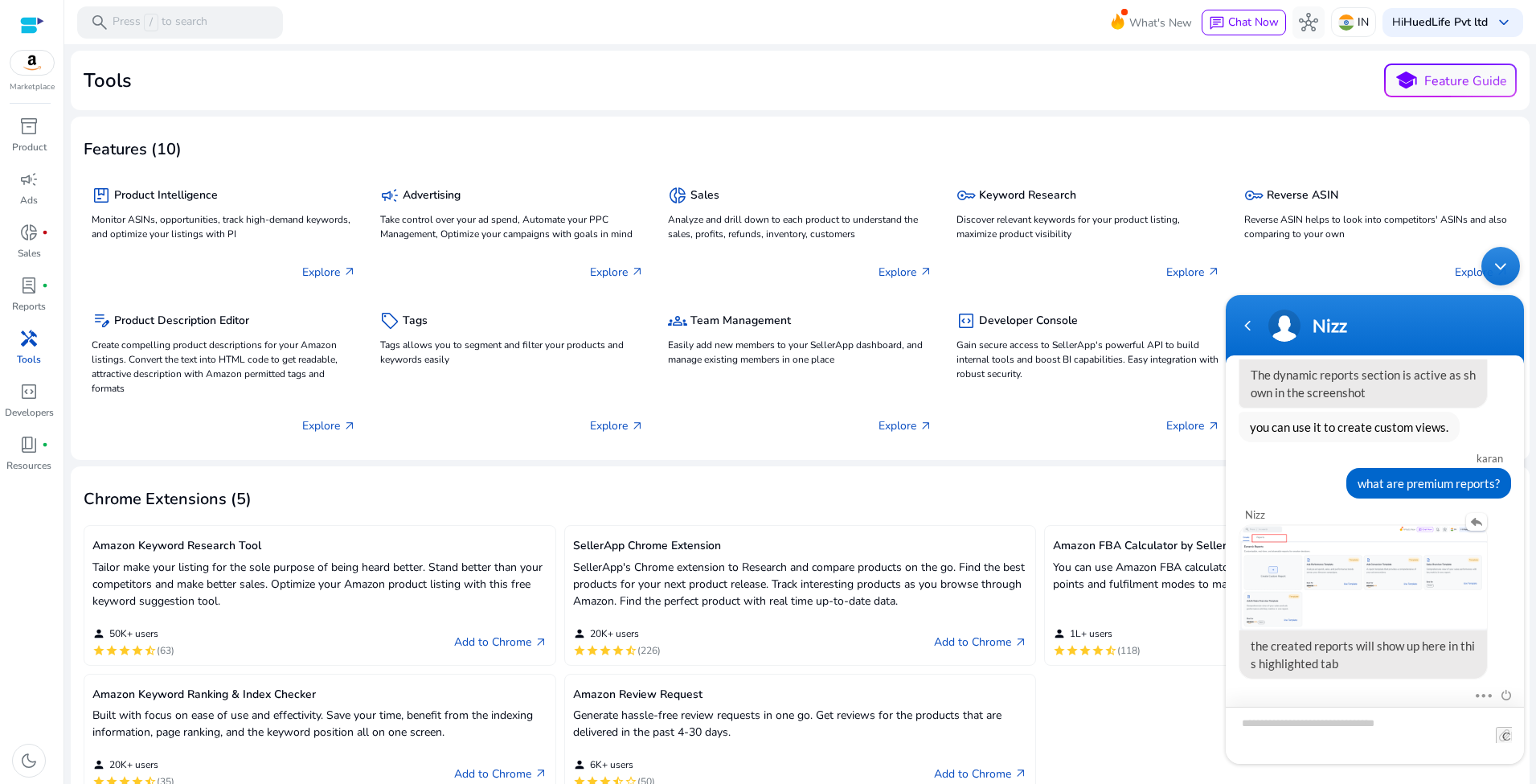
scroll to position [1095, 0]
click at [1023, 522] on textarea "Type your message and hit 'Enter'" at bounding box center [1375, 735] width 298 height 57
type textarea "**********"
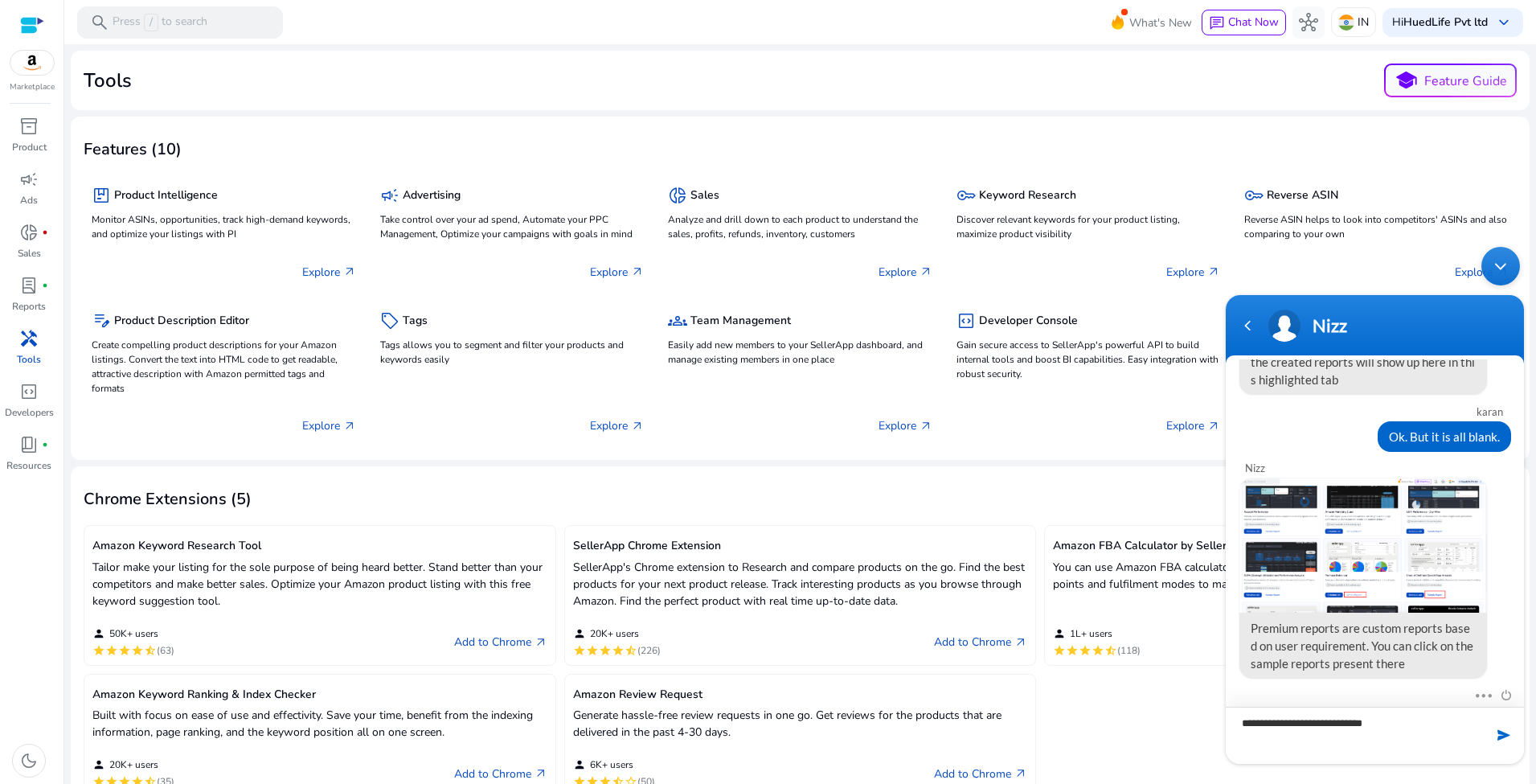
scroll to position [1377, 0]
type textarea "**********"
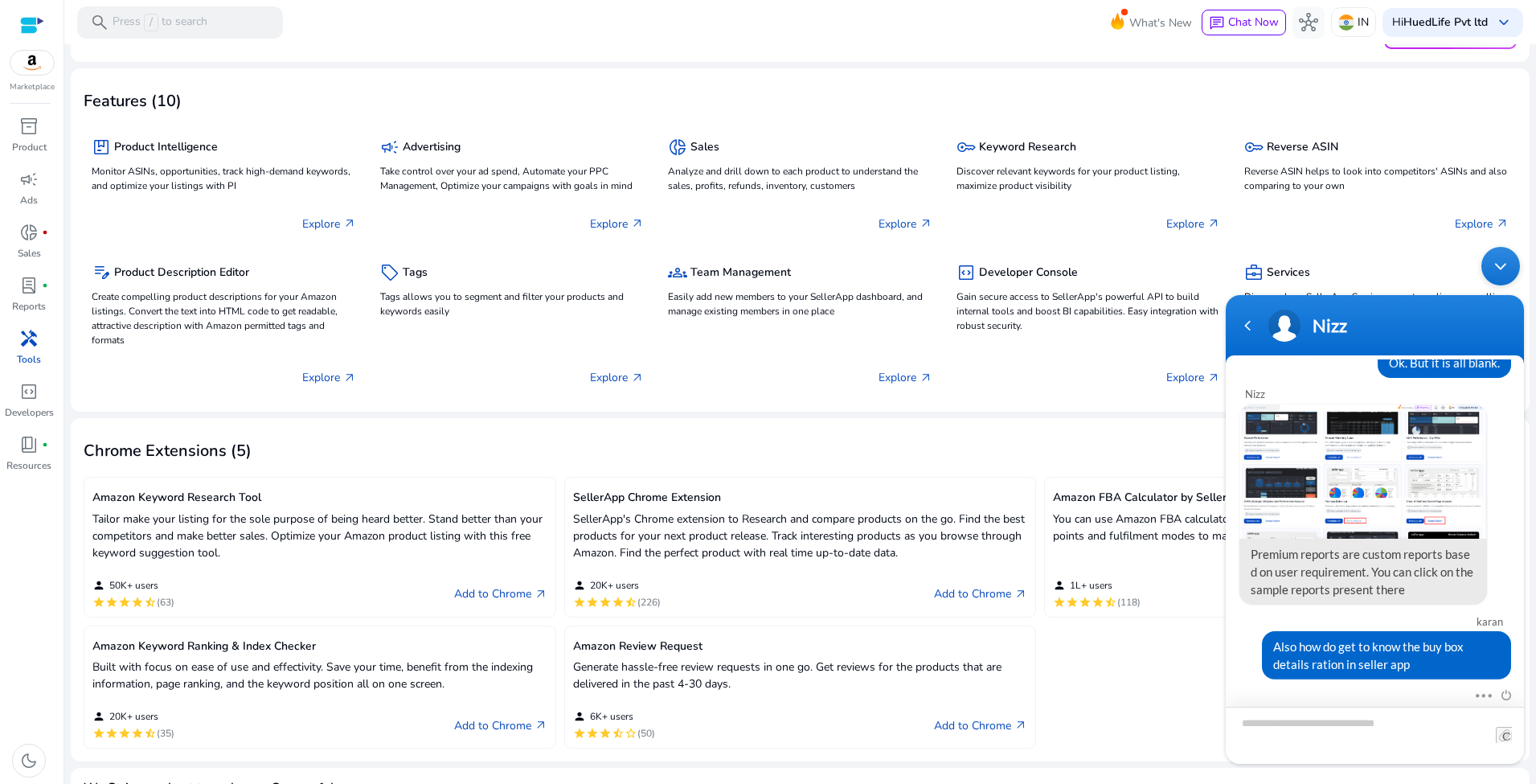
scroll to position [0, 0]
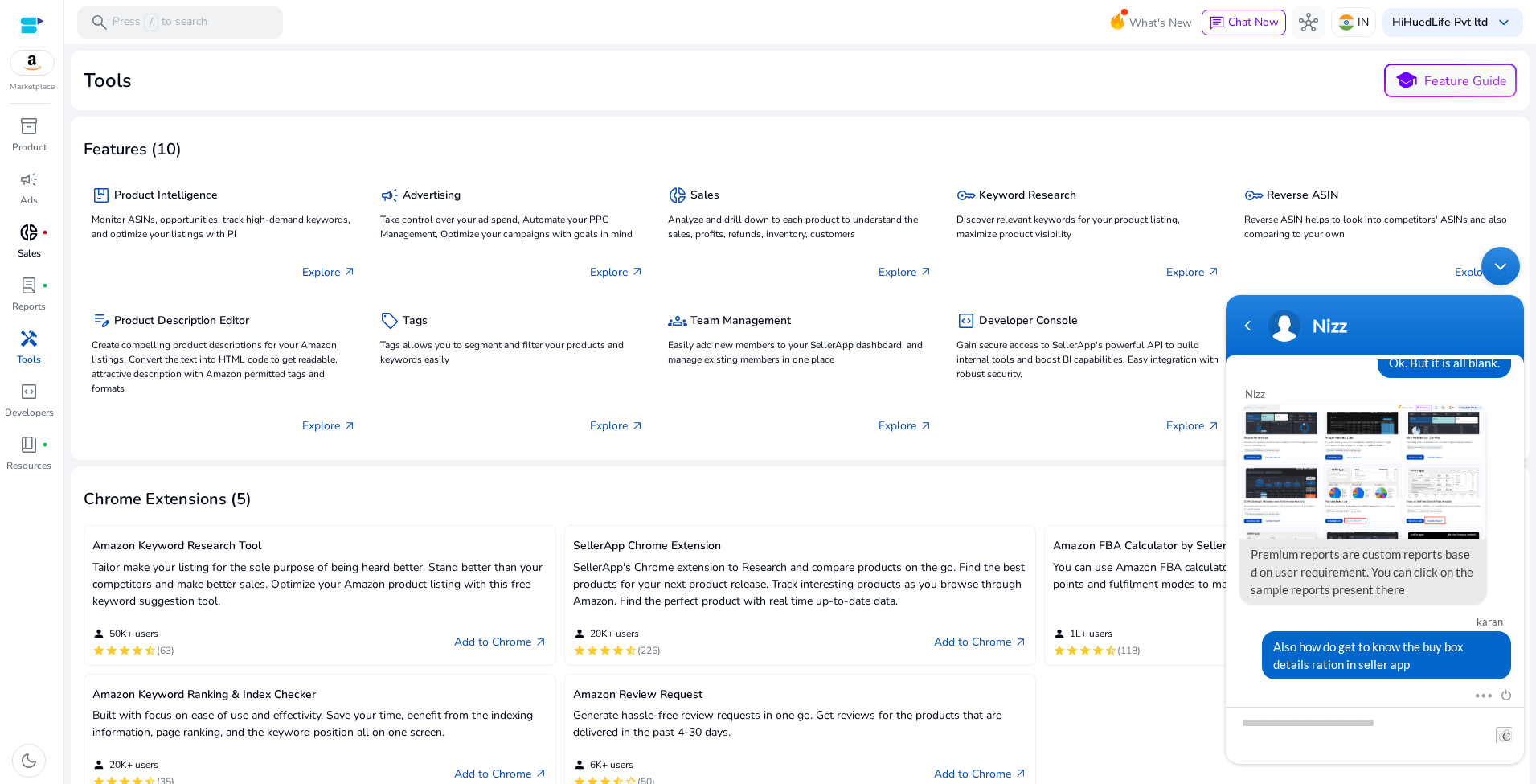
click at [36, 227] on div "donut_small fiber_manual_record" at bounding box center [29, 232] width 45 height 26
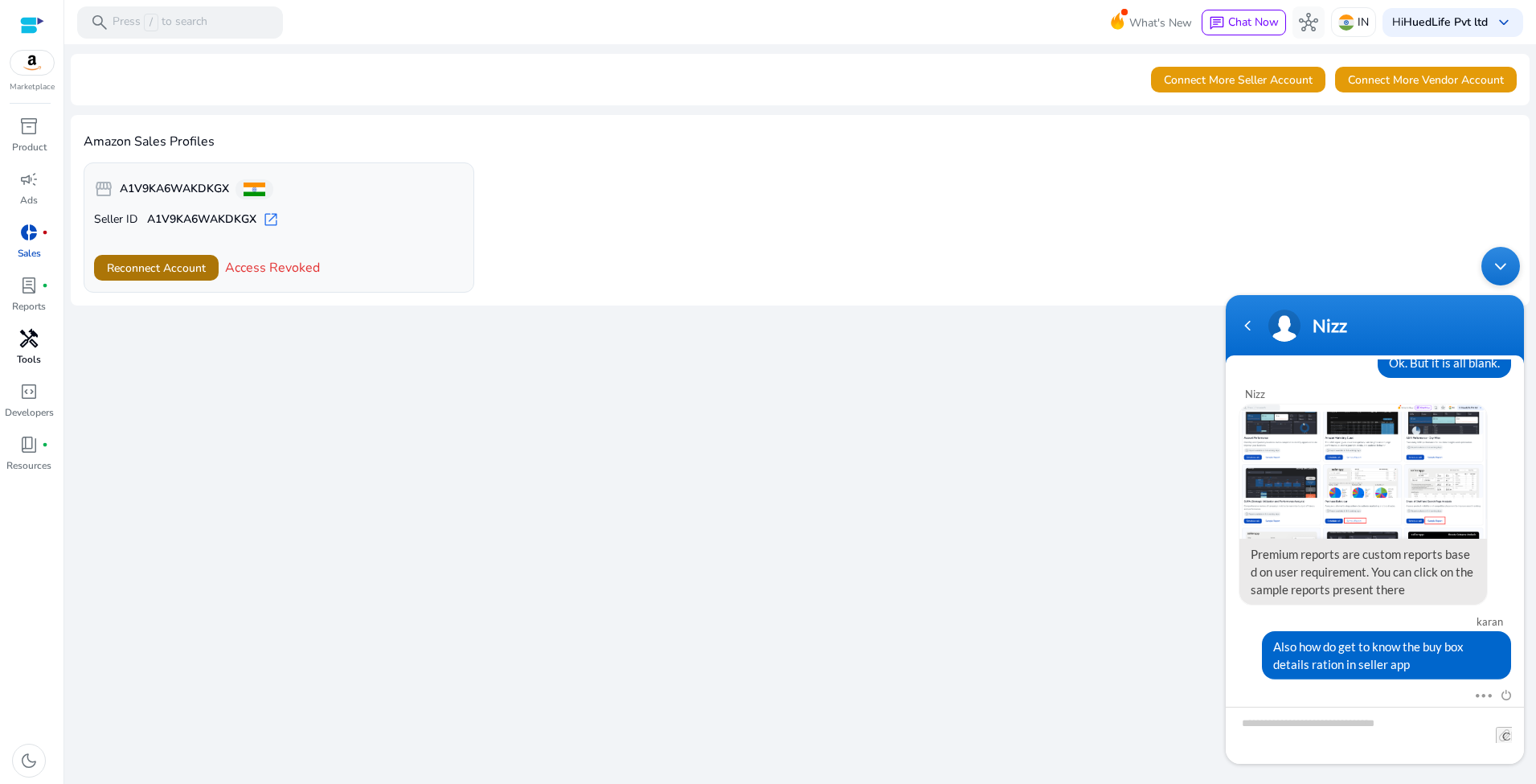
click at [172, 268] on span "Reconnect Account" at bounding box center [156, 268] width 99 height 17
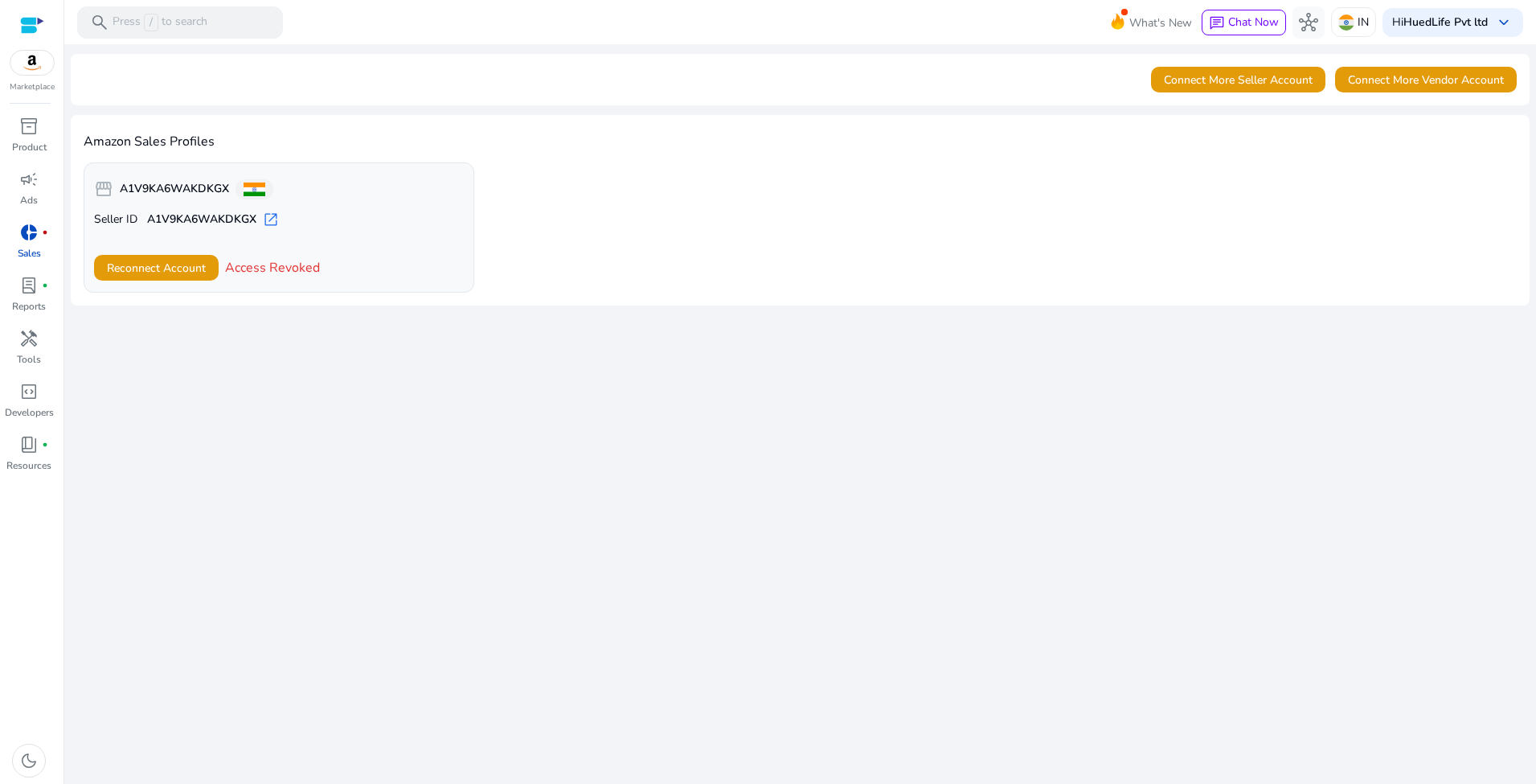
scroll to position [3165, 0]
